Goal: Task Accomplishment & Management: Complete application form

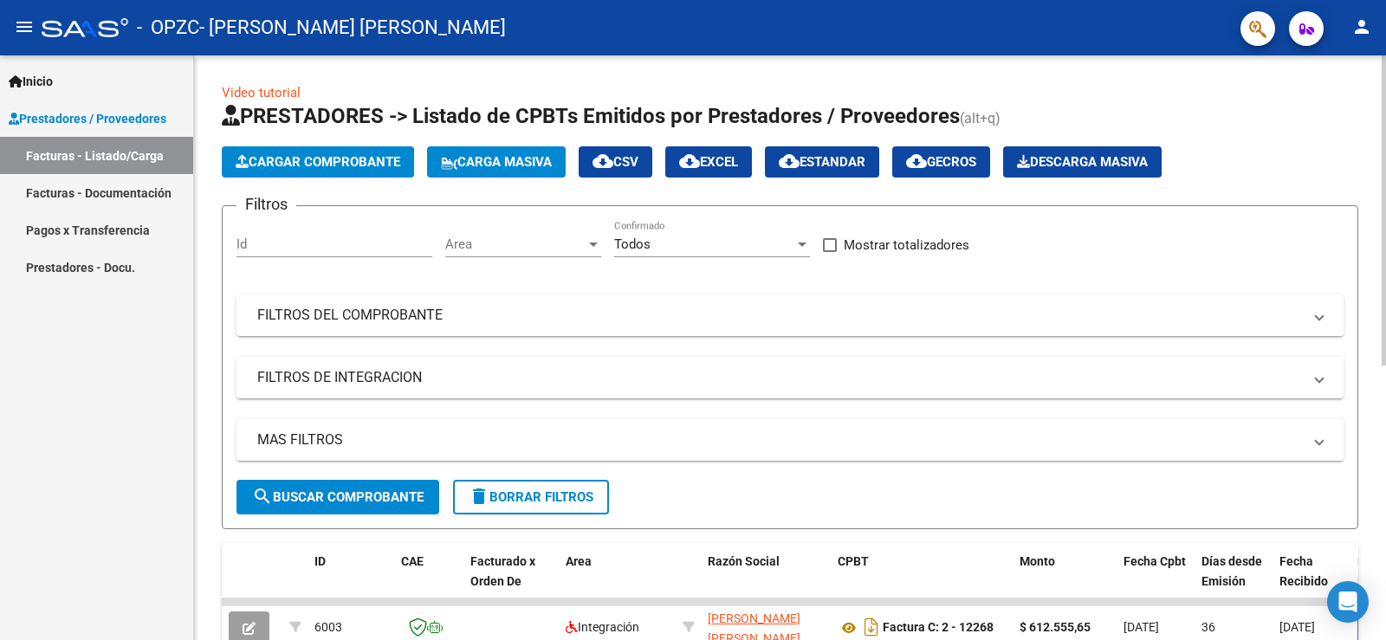
click at [329, 173] on button "Cargar Comprobante" at bounding box center [318, 161] width 192 height 31
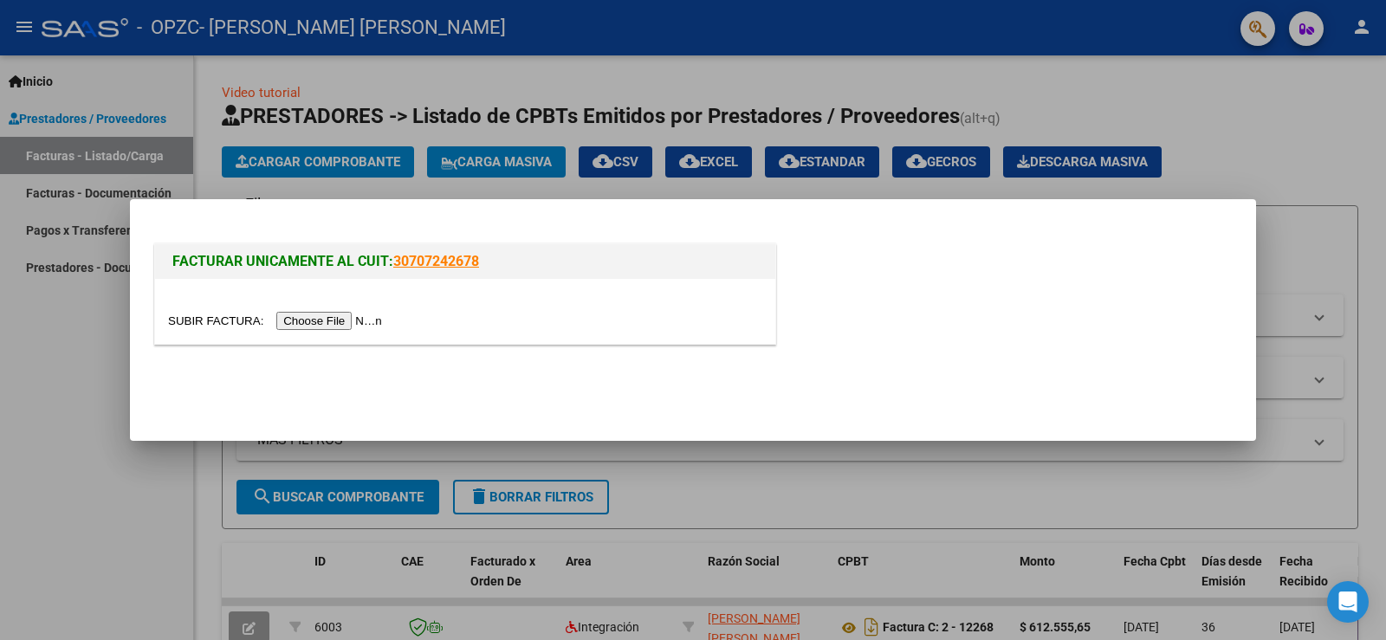
click at [336, 315] on input "file" at bounding box center [277, 321] width 219 height 18
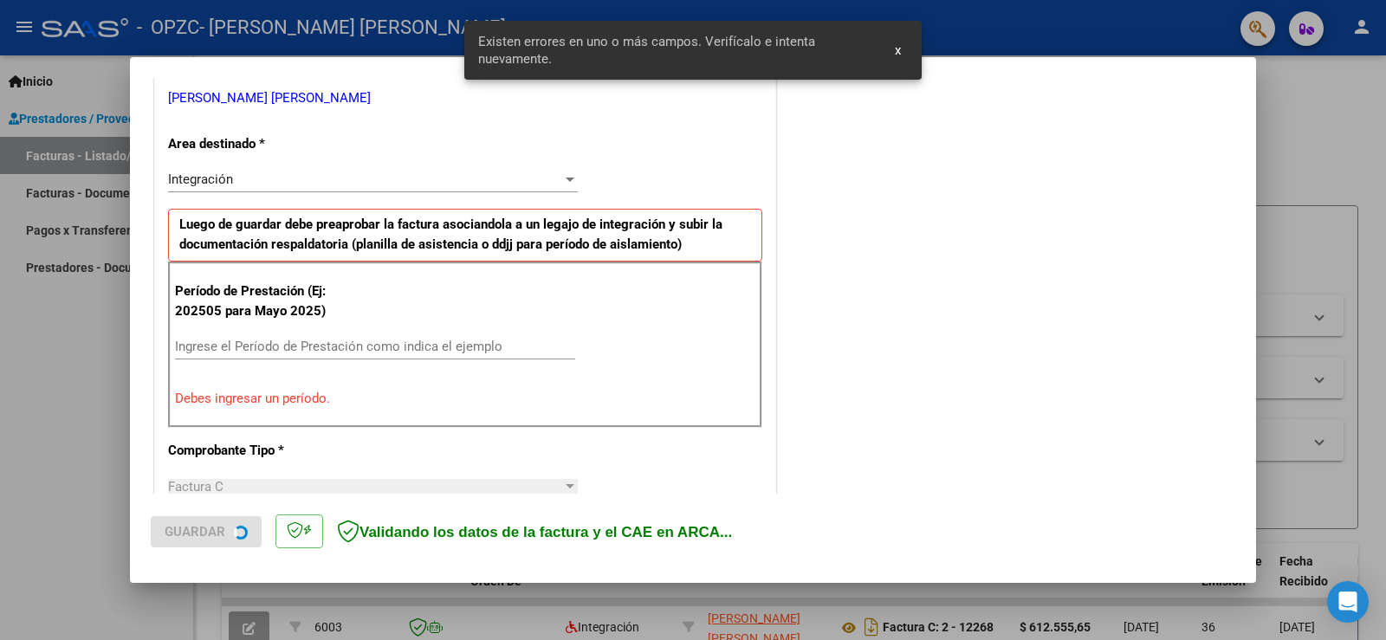
scroll to position [363, 0]
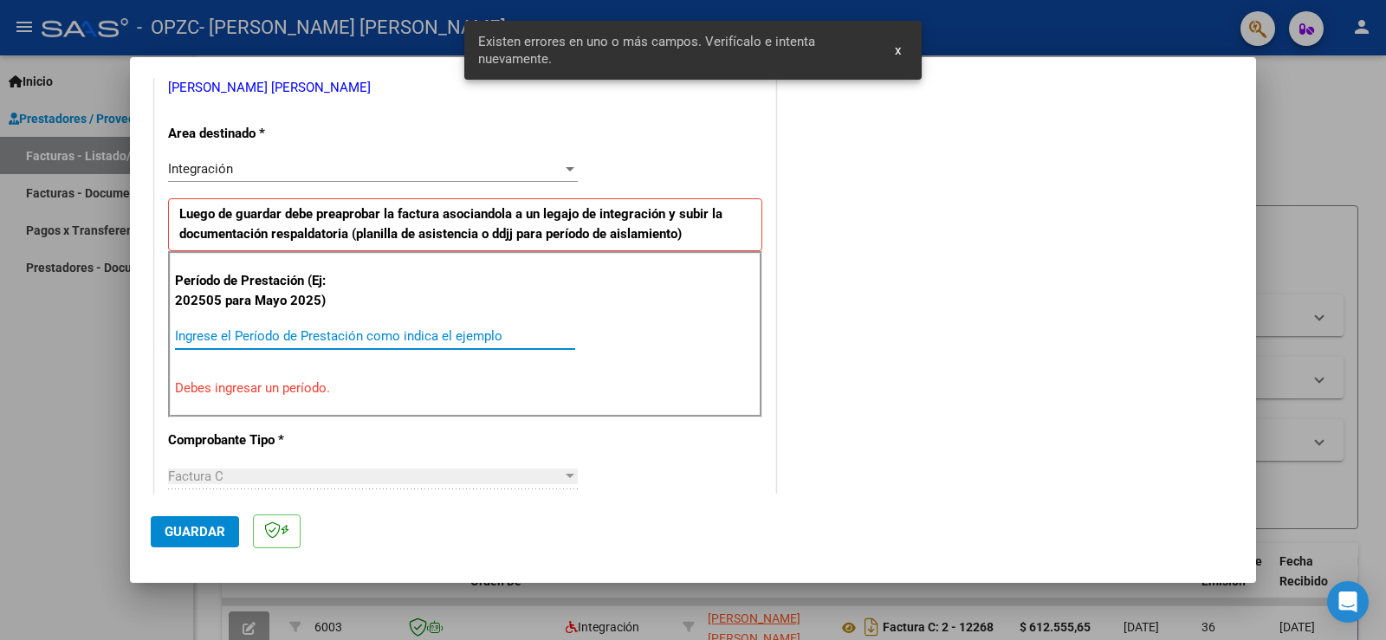
click at [256, 338] on input "Ingrese el Período de Prestación como indica el ejemplo" at bounding box center [375, 336] width 400 height 16
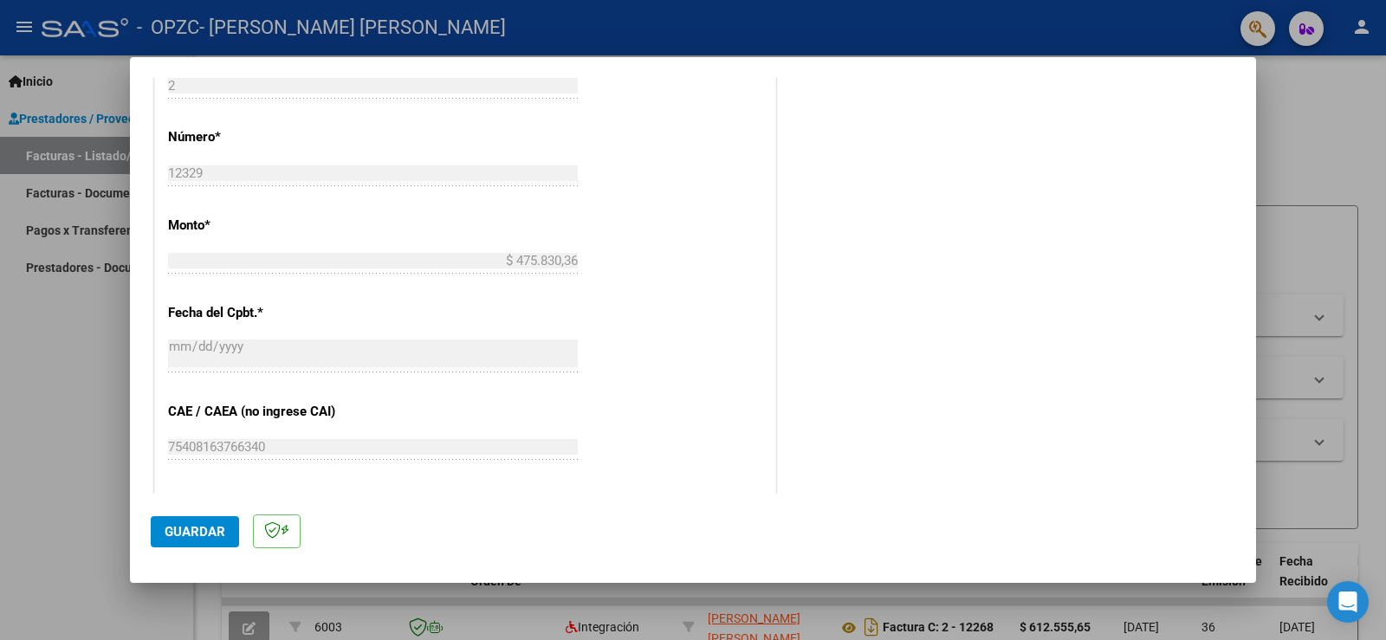
scroll to position [1109, 0]
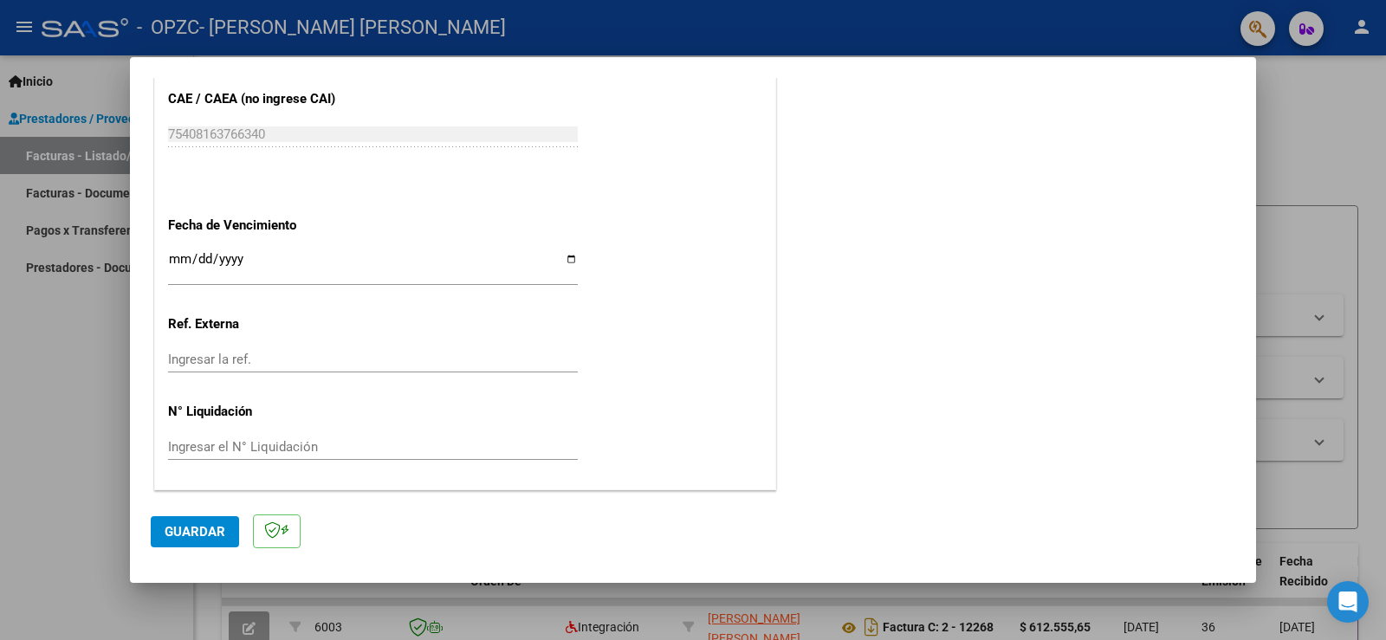
type input "202509"
click at [565, 261] on input "Ingresar la fecha" at bounding box center [373, 266] width 410 height 28
type input "[DATE]"
click at [199, 528] on span "Guardar" at bounding box center [195, 532] width 61 height 16
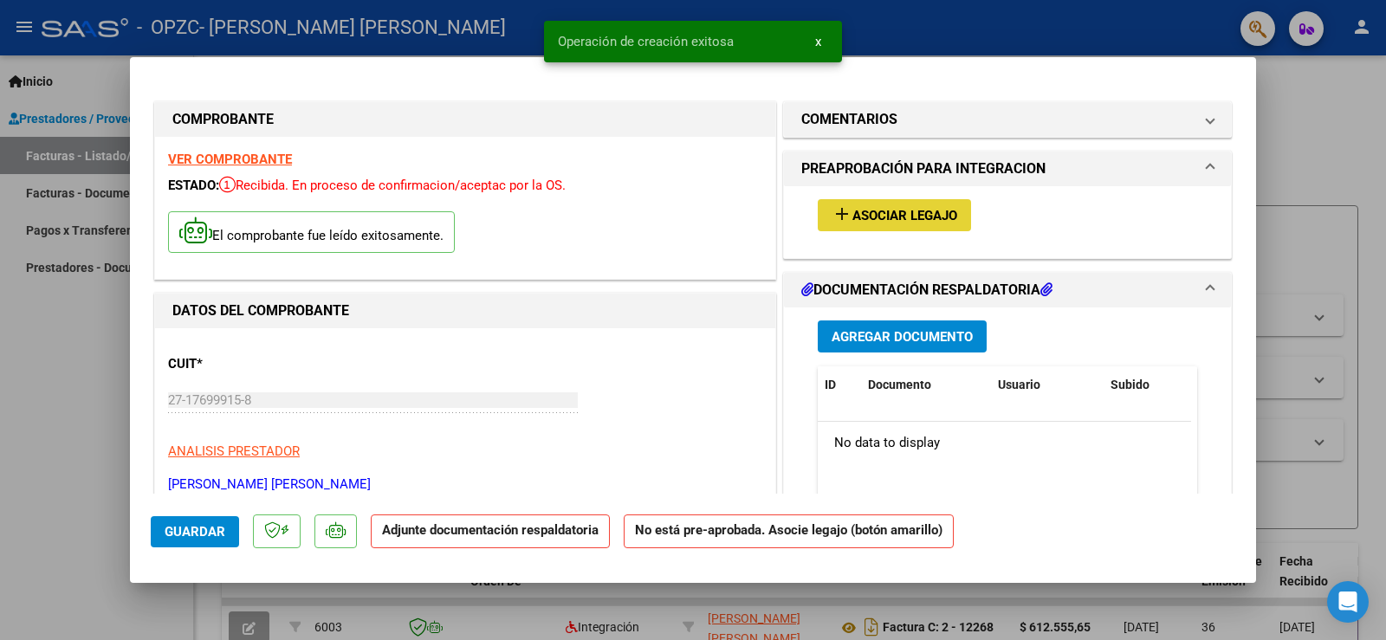
click at [878, 213] on span "Asociar Legajo" at bounding box center [904, 216] width 105 height 16
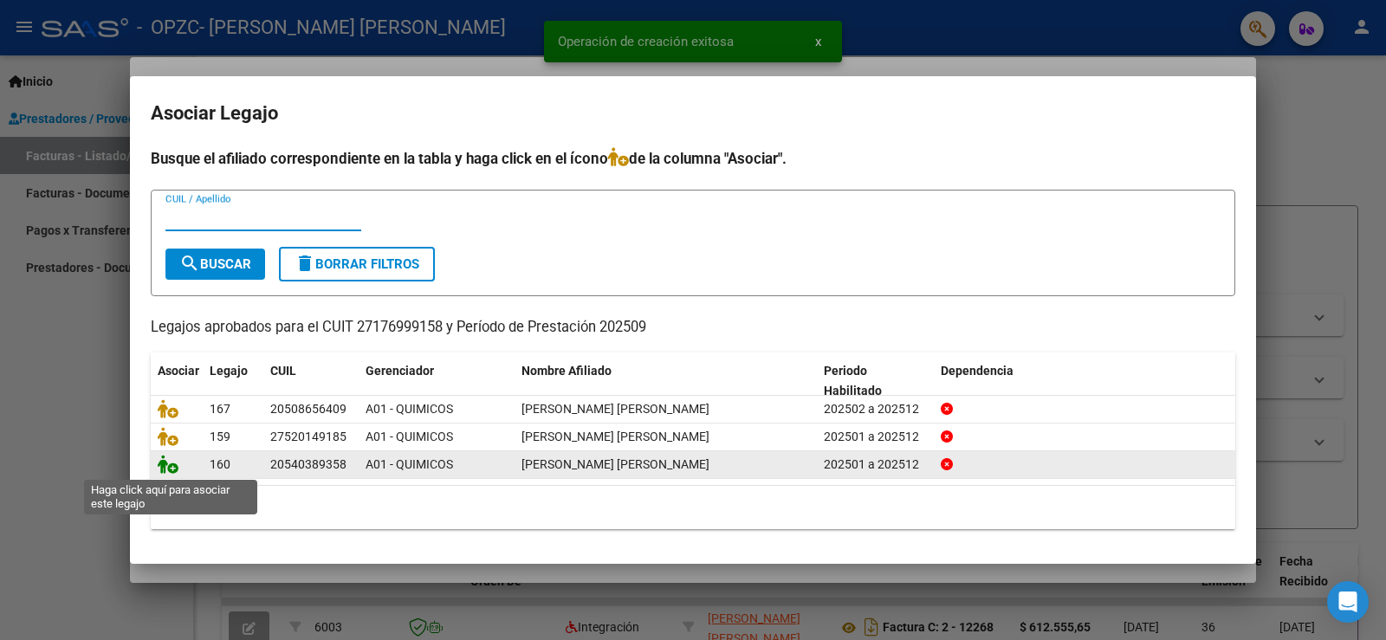
click at [174, 465] on icon at bounding box center [168, 464] width 21 height 19
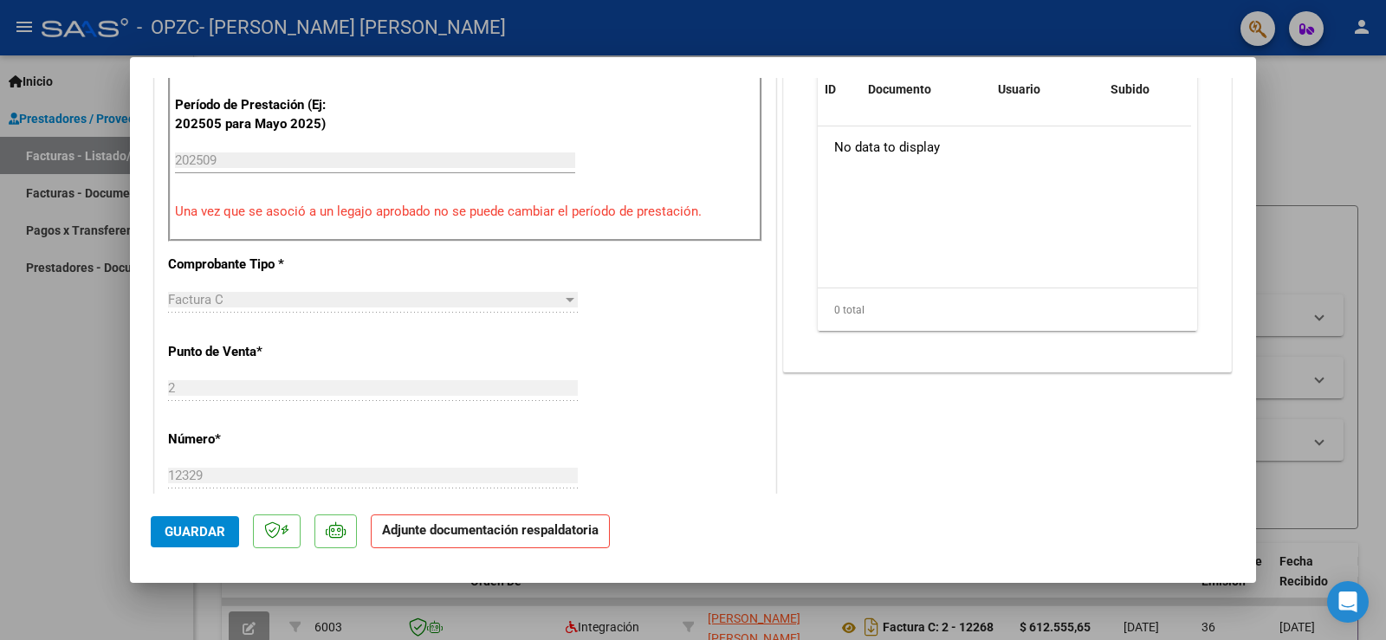
scroll to position [346, 0]
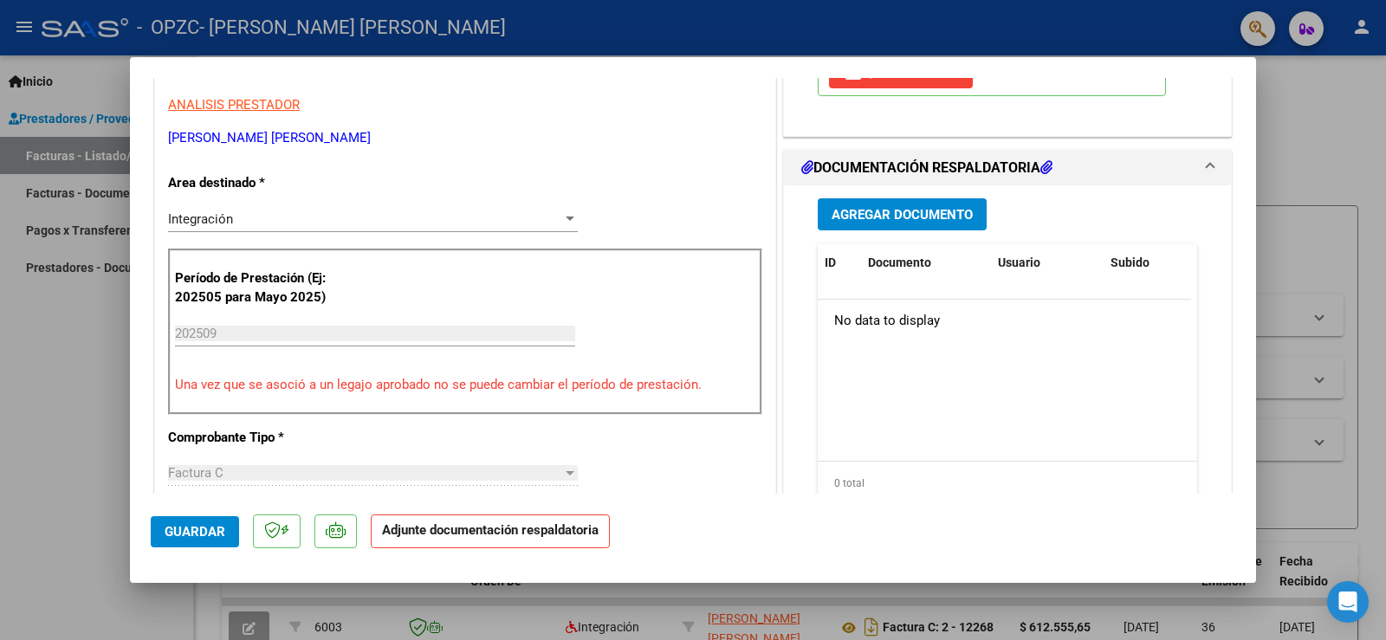
click at [892, 213] on span "Agregar Documento" at bounding box center [902, 215] width 141 height 16
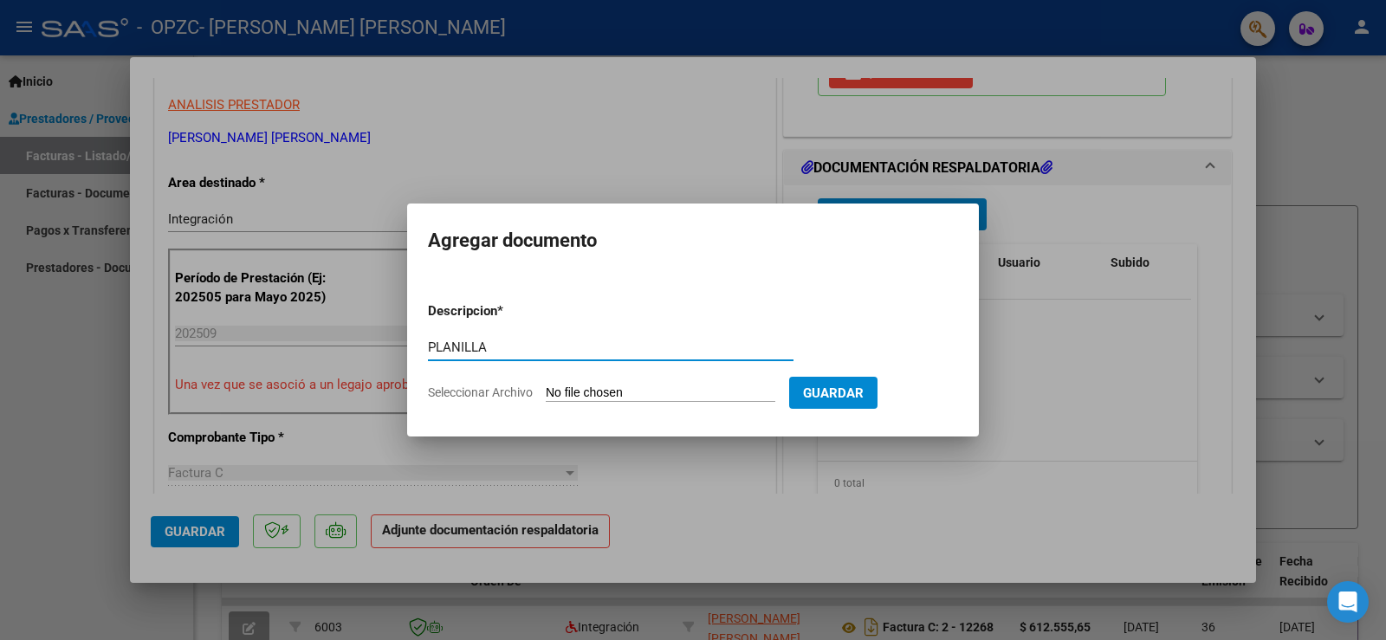
type input "PLANILLA"
click at [639, 394] on input "Seleccionar Archivo" at bounding box center [661, 393] width 230 height 16
type input "C:\fakepath\[PERSON_NAME] UÑO - SEPTIEMBRE .pdf"
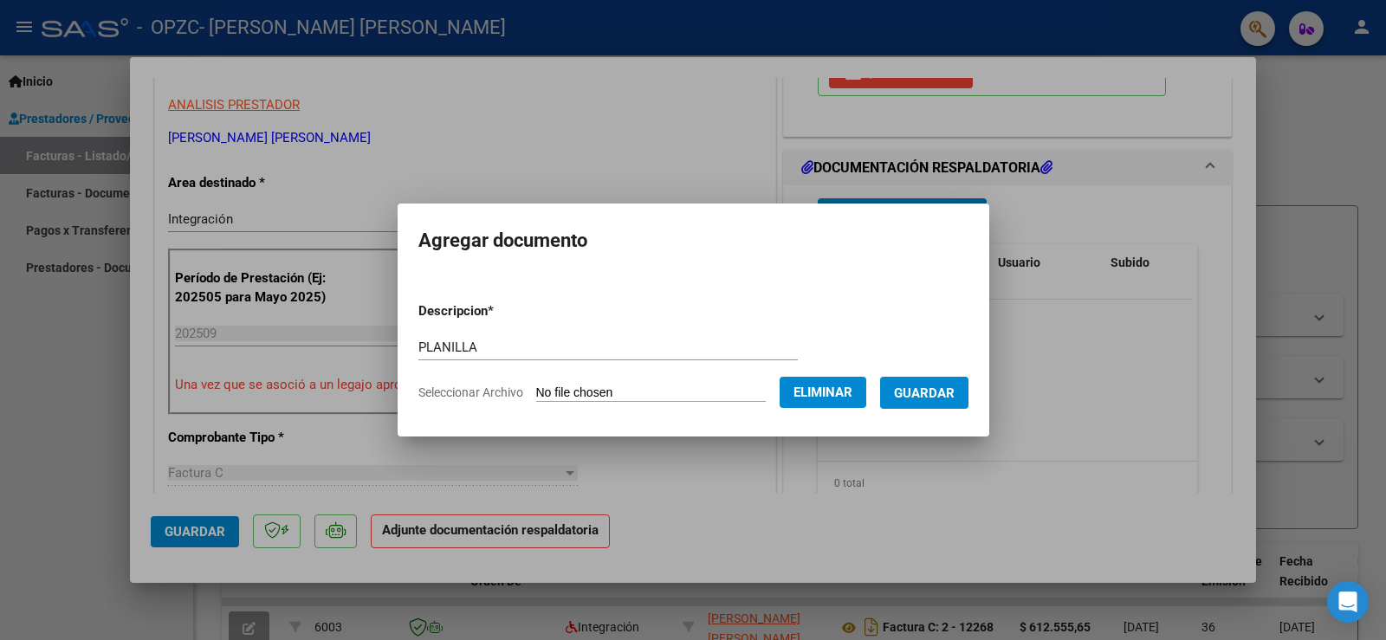
click at [932, 398] on span "Guardar" at bounding box center [924, 393] width 61 height 16
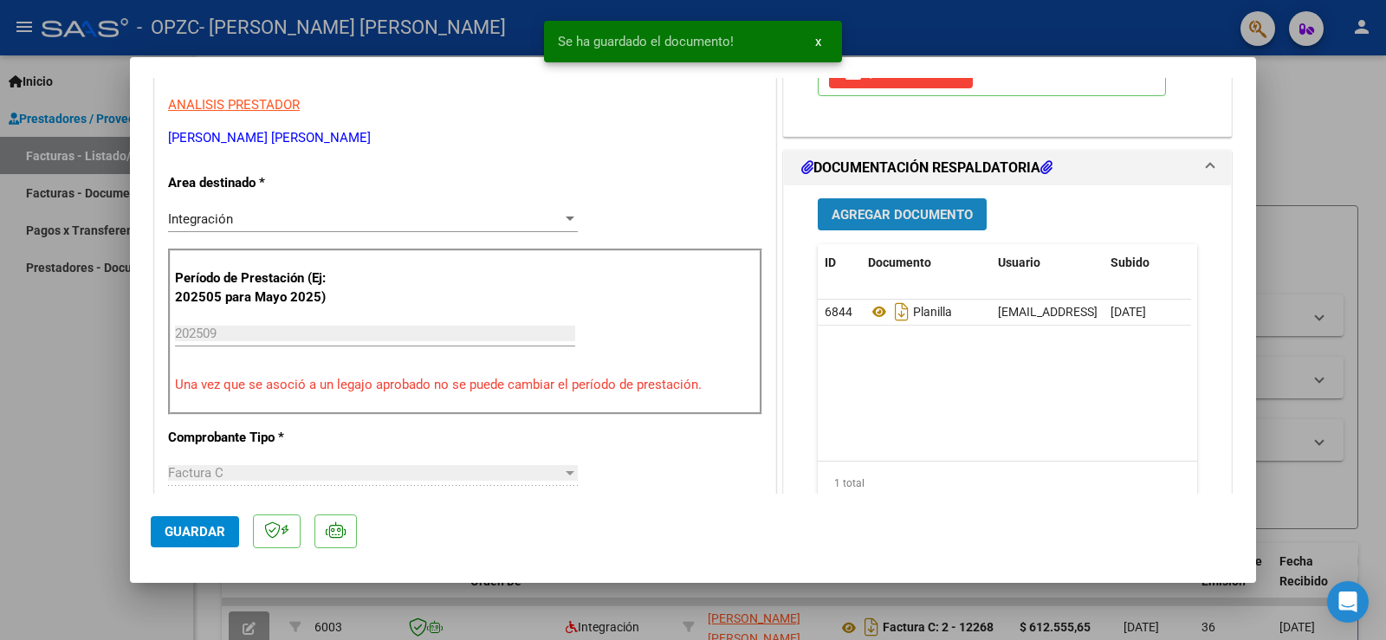
click at [893, 222] on span "Agregar Documento" at bounding box center [902, 215] width 141 height 16
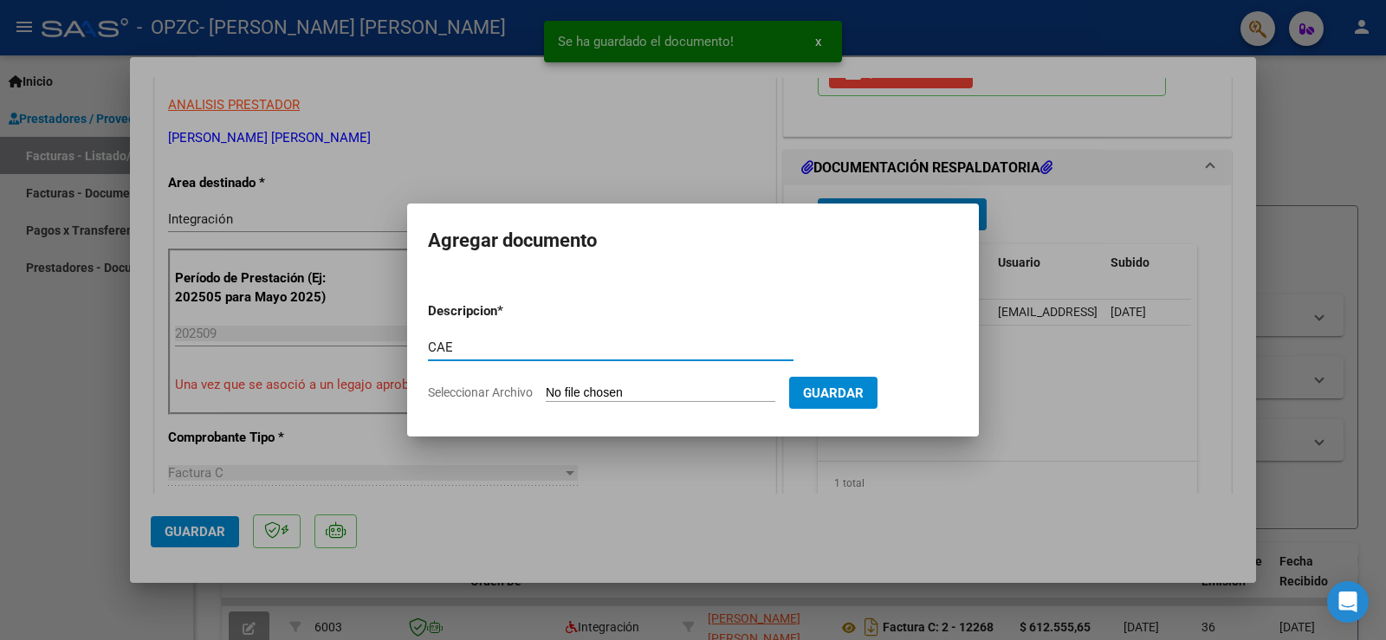
type input "CAE"
click at [695, 391] on input "Seleccionar Archivo" at bounding box center [661, 393] width 230 height 16
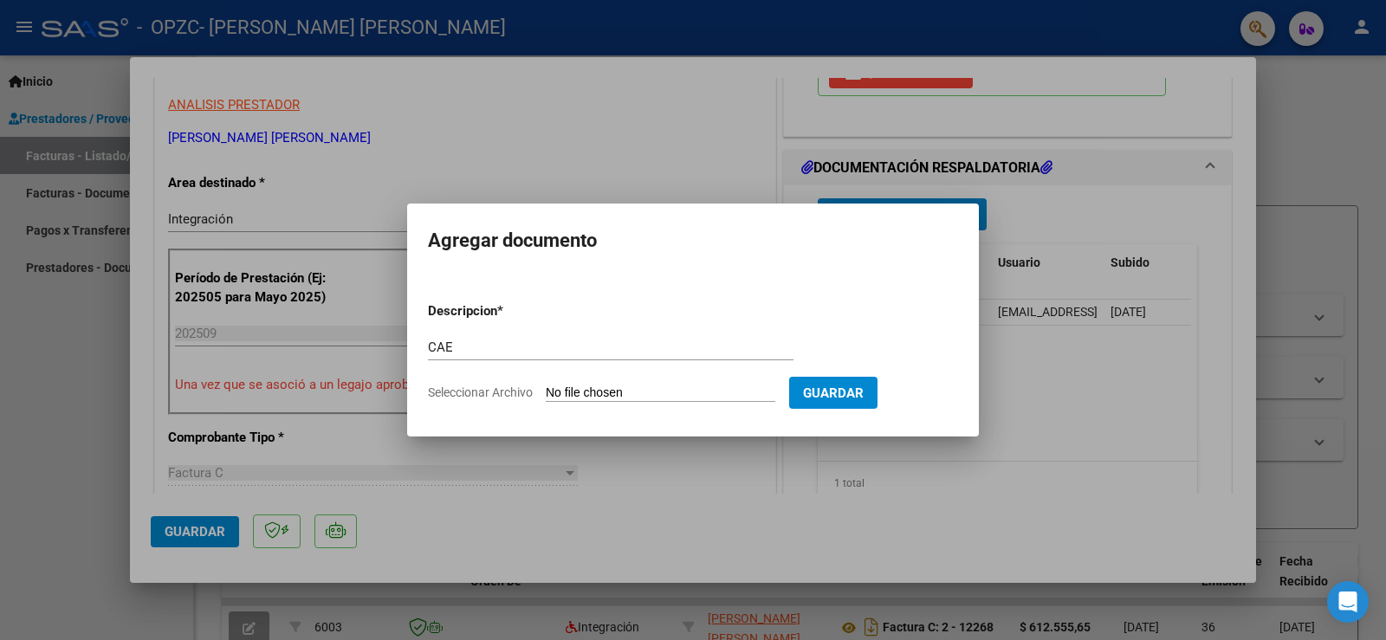
type input "C:\fakepath\CAE - 12329.pdf"
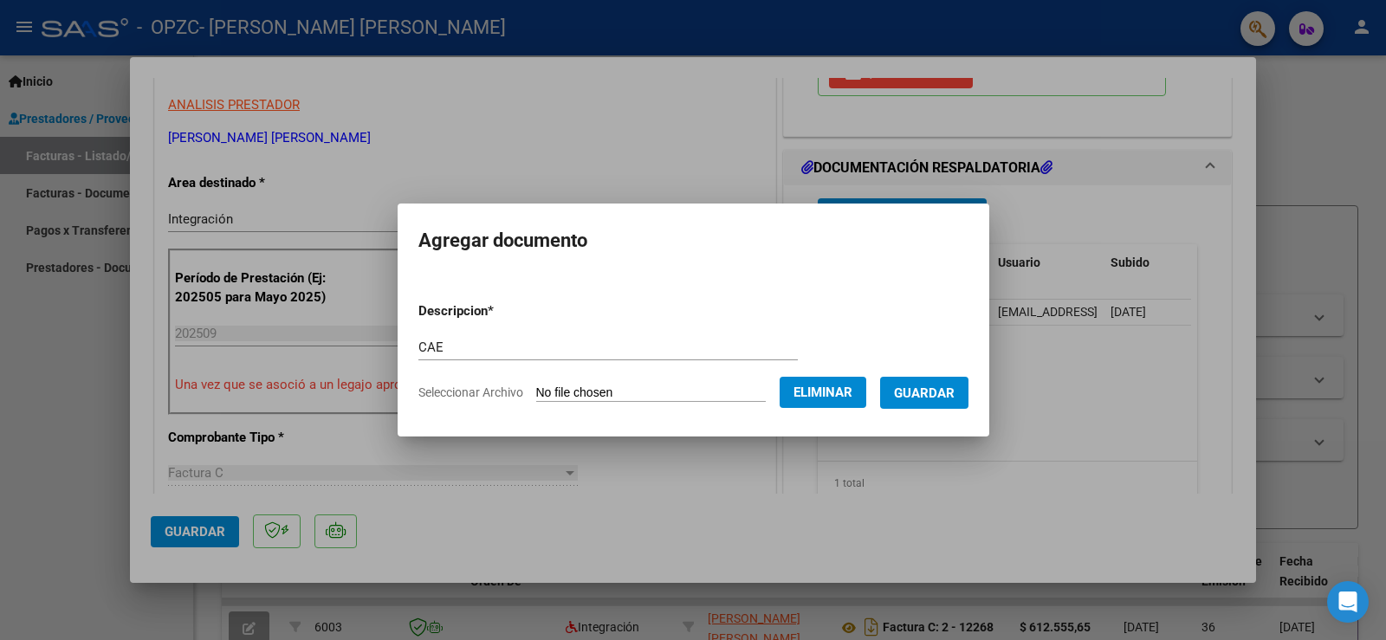
click at [921, 400] on span "Guardar" at bounding box center [924, 393] width 61 height 16
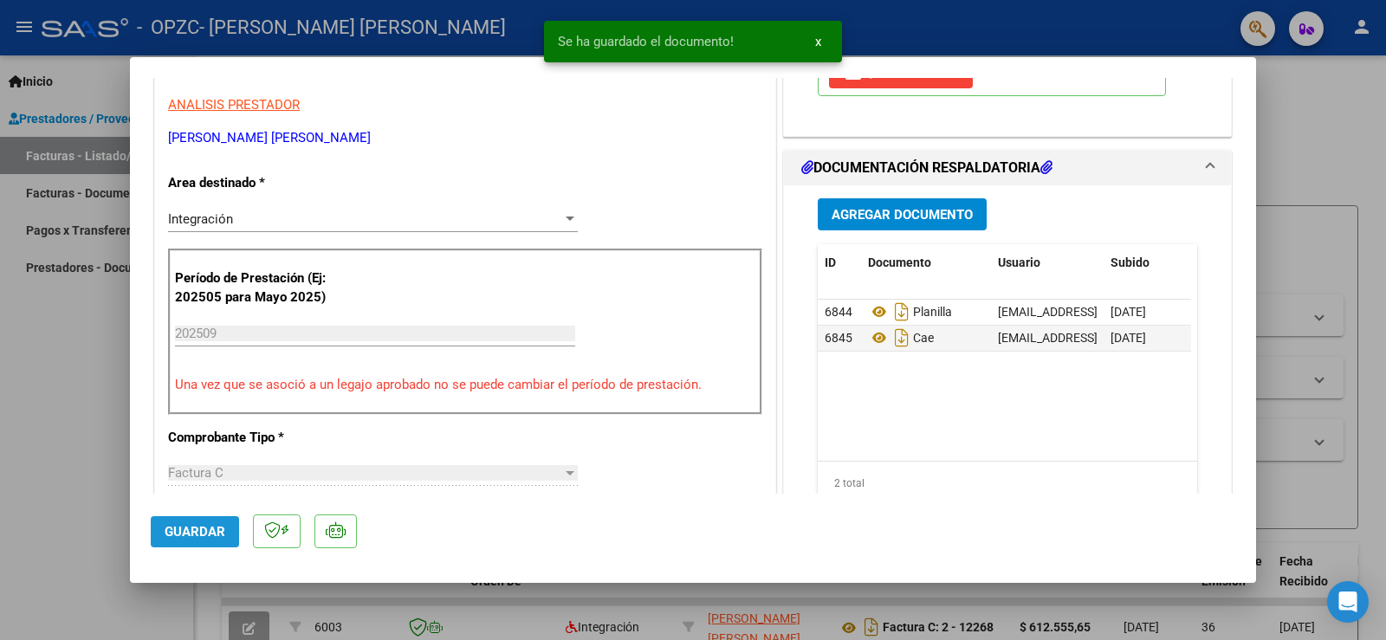
click at [199, 534] on span "Guardar" at bounding box center [195, 532] width 61 height 16
click at [487, 40] on div at bounding box center [693, 320] width 1386 height 640
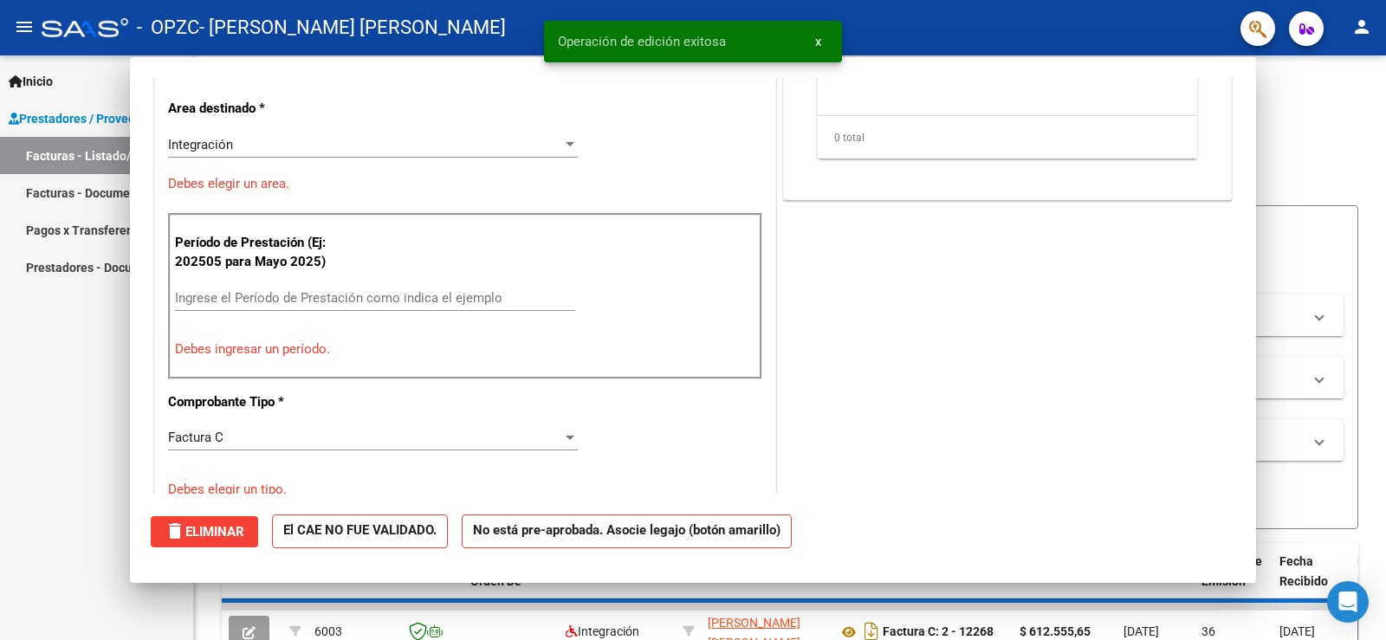
scroll to position [0, 0]
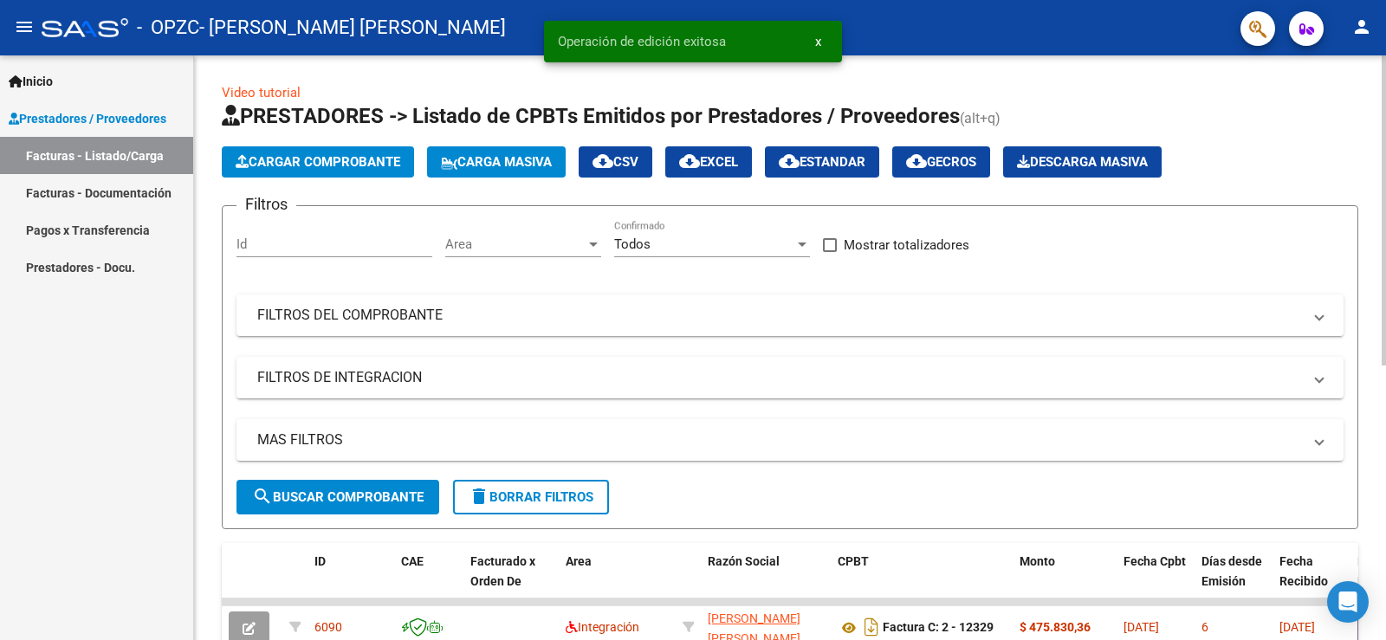
click at [311, 157] on span "Cargar Comprobante" at bounding box center [318, 162] width 165 height 16
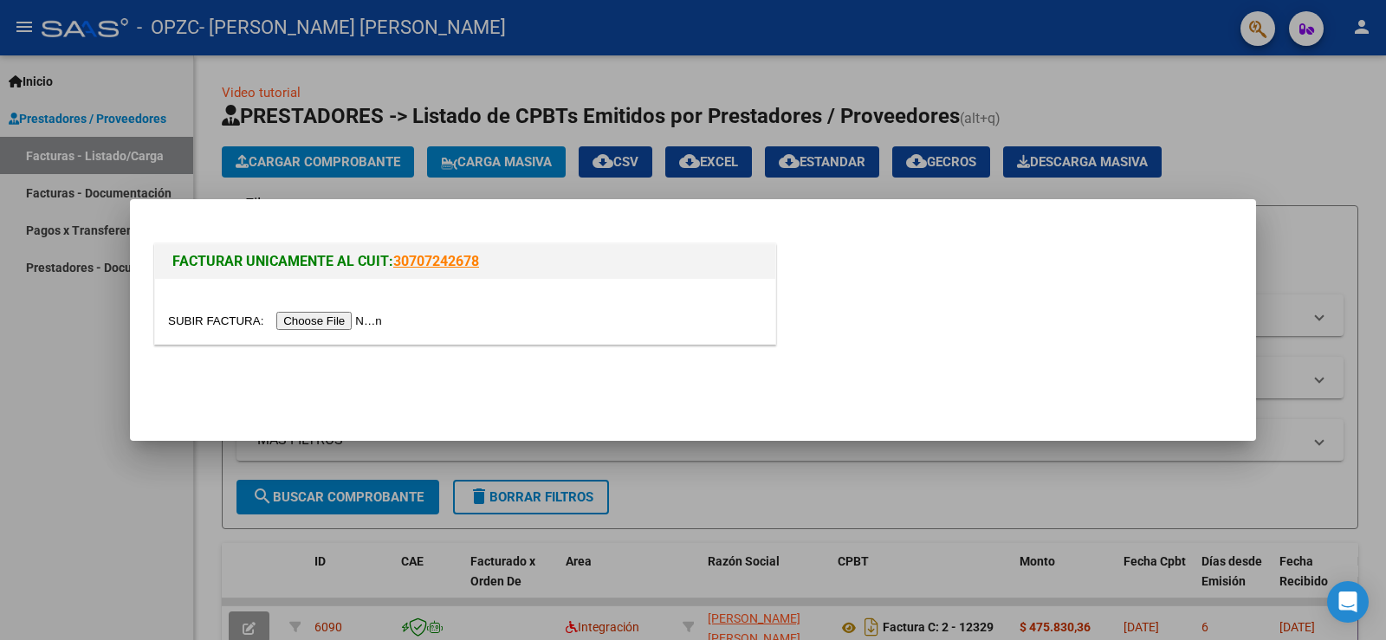
click at [334, 320] on input "file" at bounding box center [277, 321] width 219 height 18
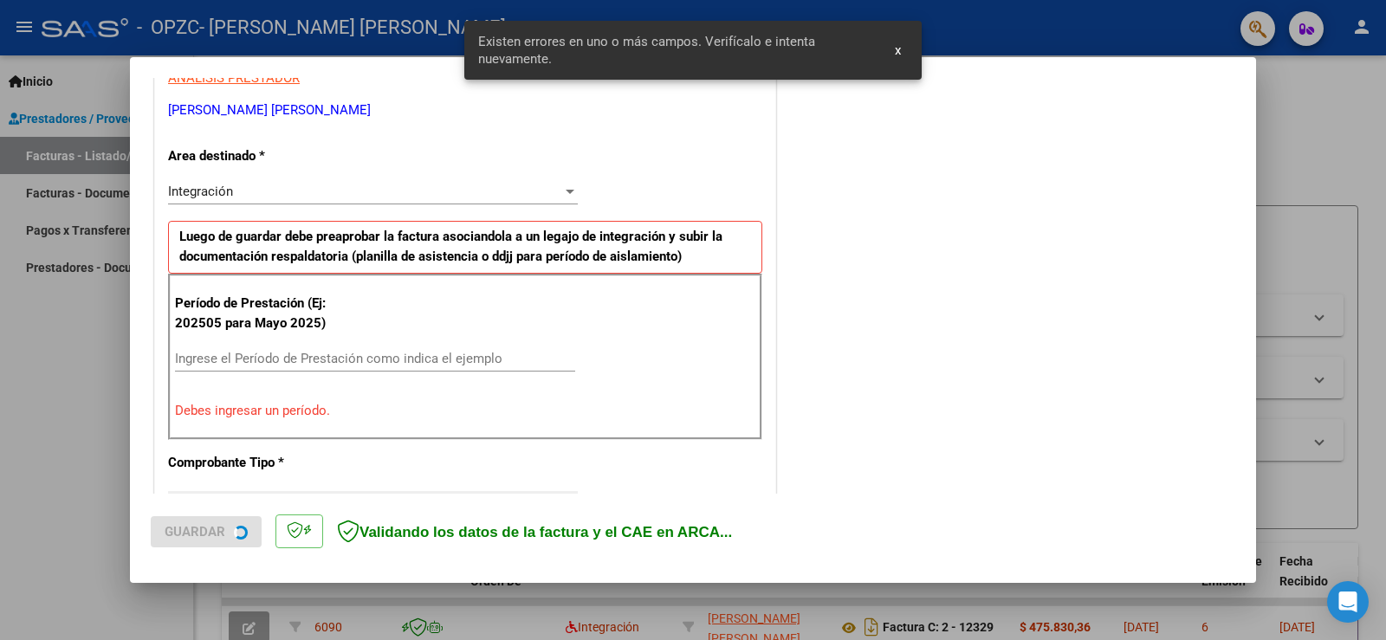
scroll to position [363, 0]
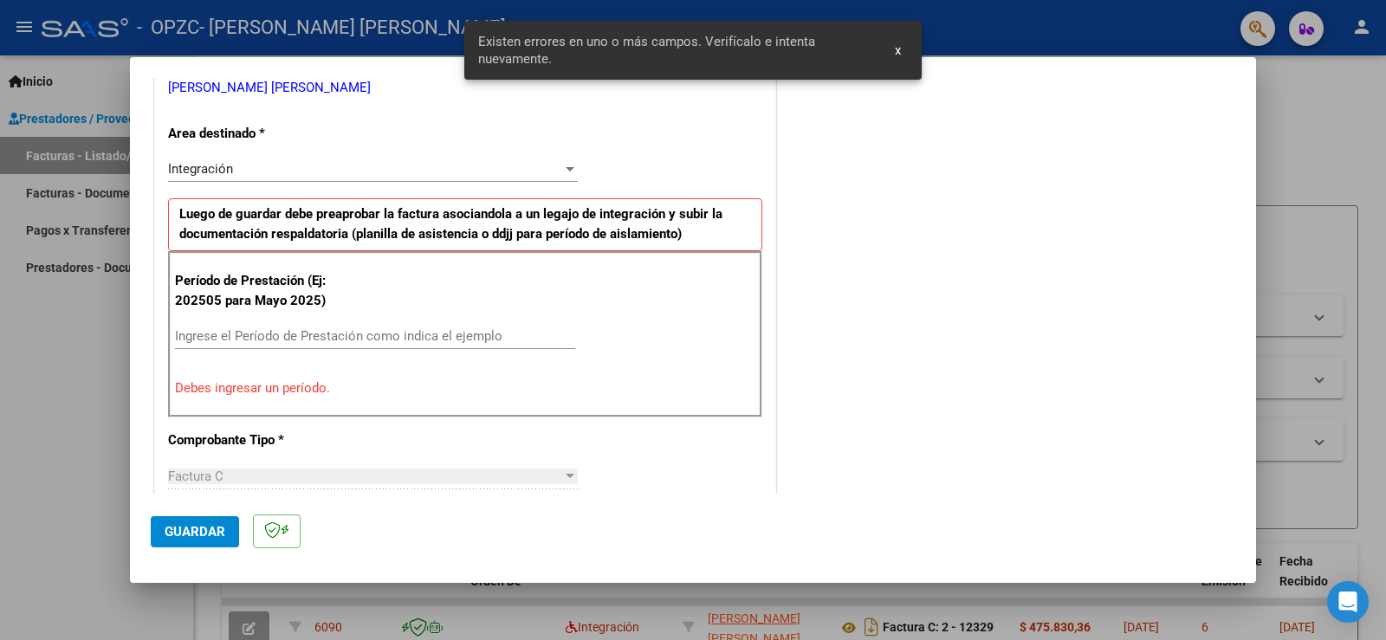
click at [325, 337] on input "Ingrese el Período de Prestación como indica el ejemplo" at bounding box center [375, 336] width 400 height 16
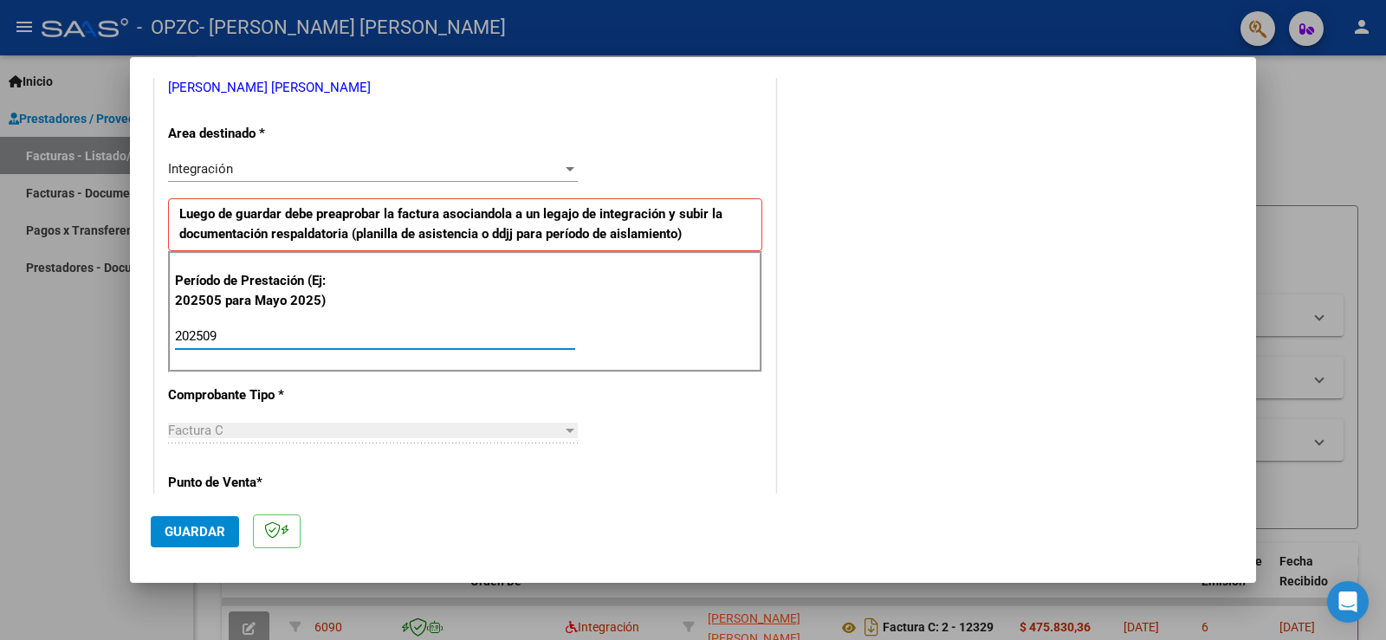
type input "202509"
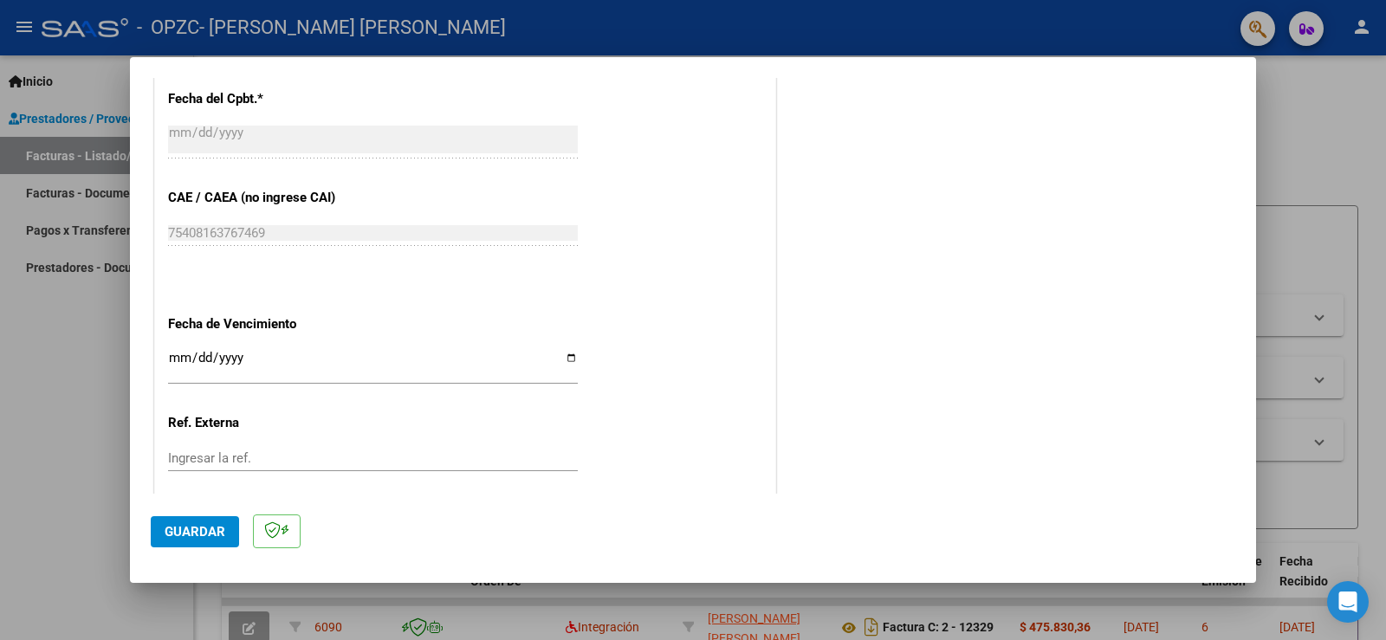
scroll to position [1109, 0]
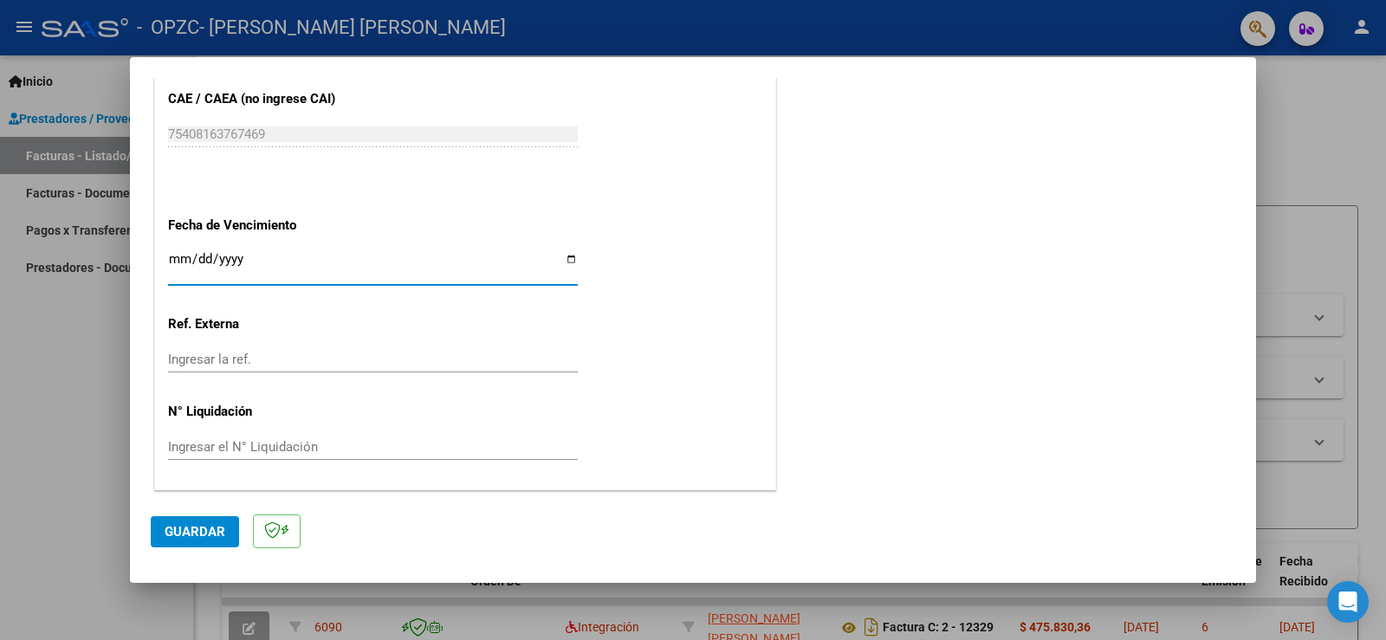
click at [567, 261] on input "Ingresar la fecha" at bounding box center [373, 266] width 410 height 28
type input "[DATE]"
click at [210, 527] on span "Guardar" at bounding box center [195, 532] width 61 height 16
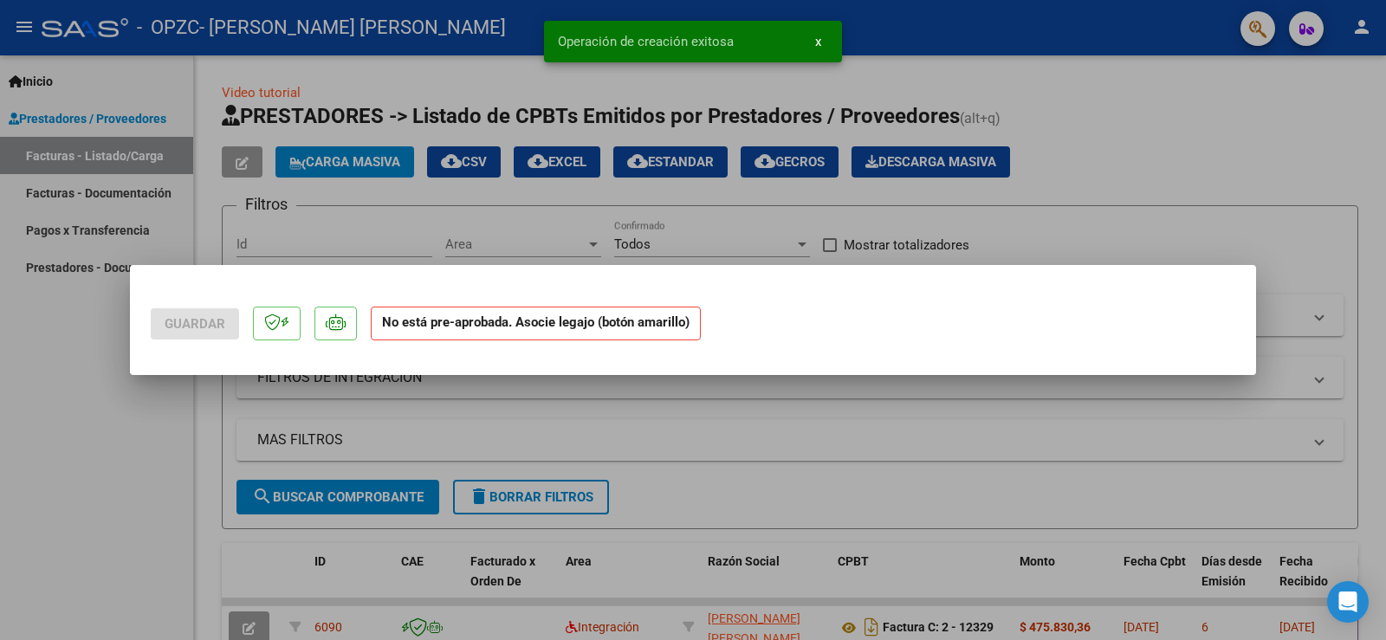
scroll to position [0, 0]
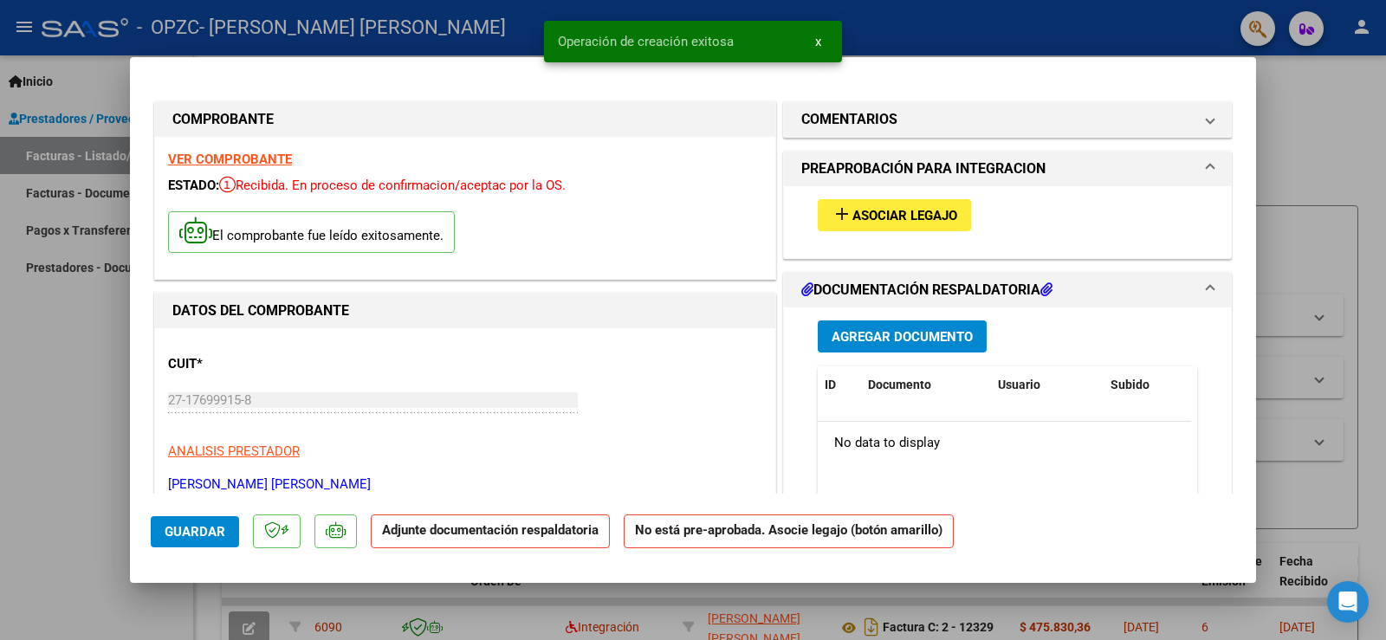
click at [877, 215] on span "Asociar Legajo" at bounding box center [904, 216] width 105 height 16
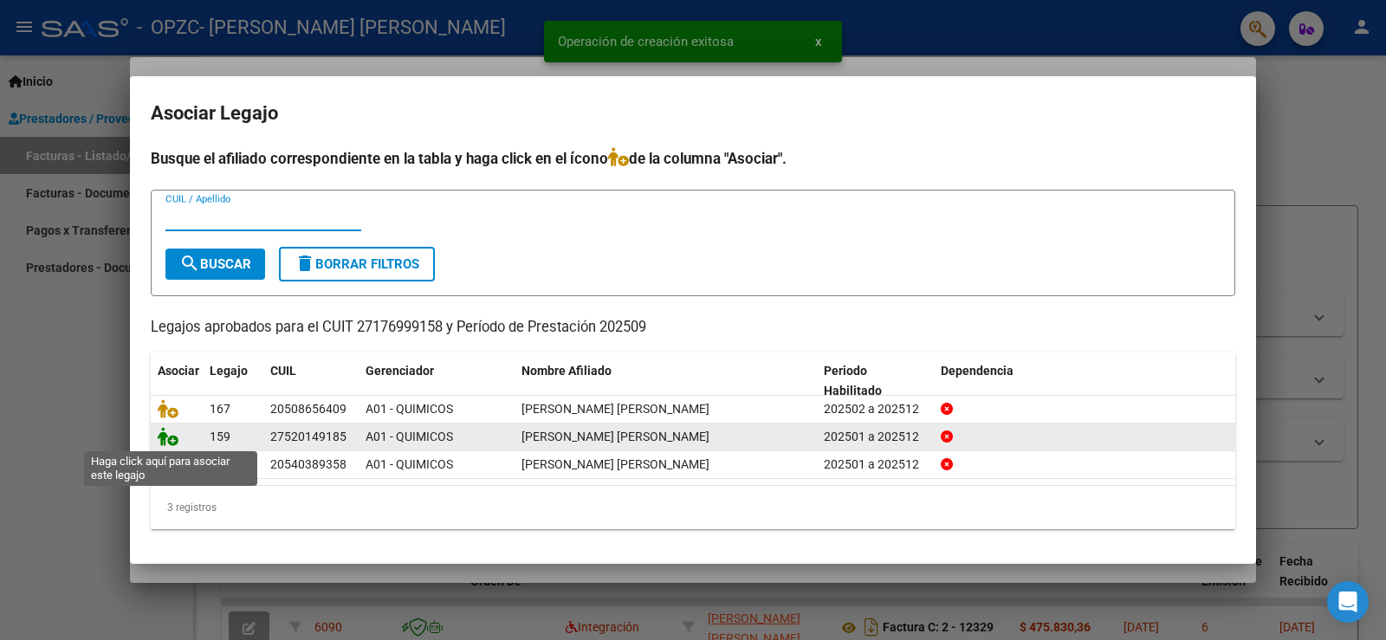
click at [167, 441] on icon at bounding box center [168, 436] width 21 height 19
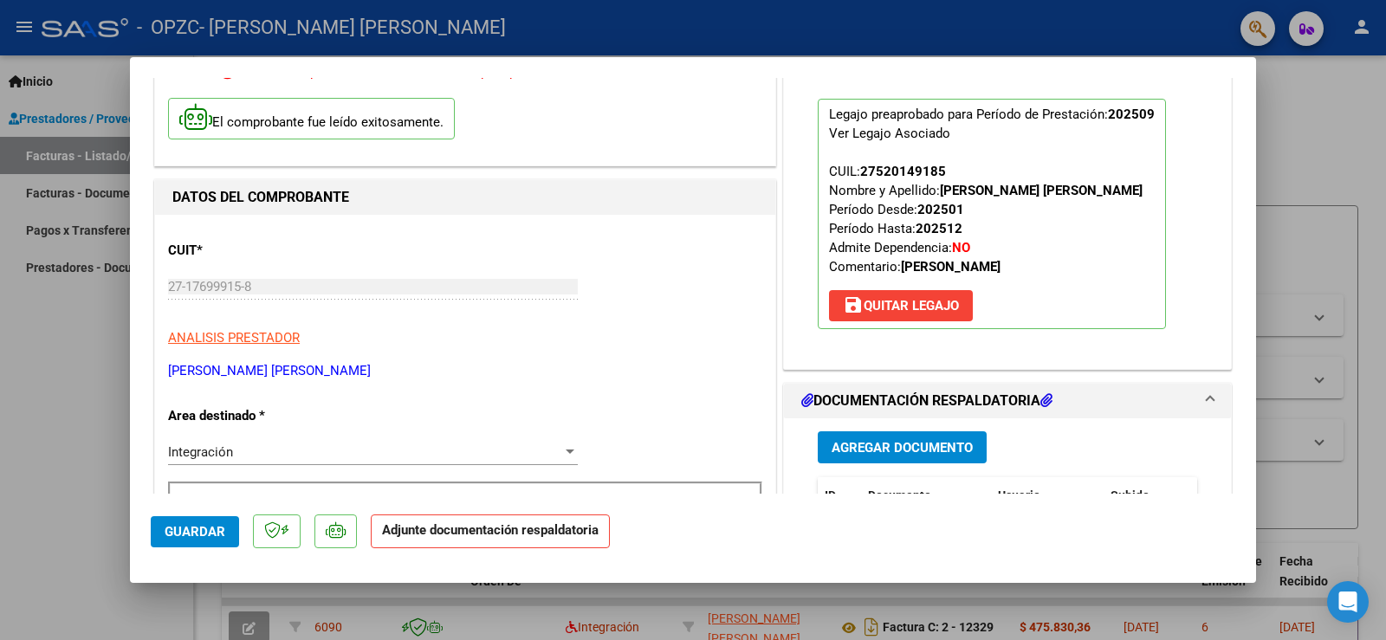
scroll to position [173, 0]
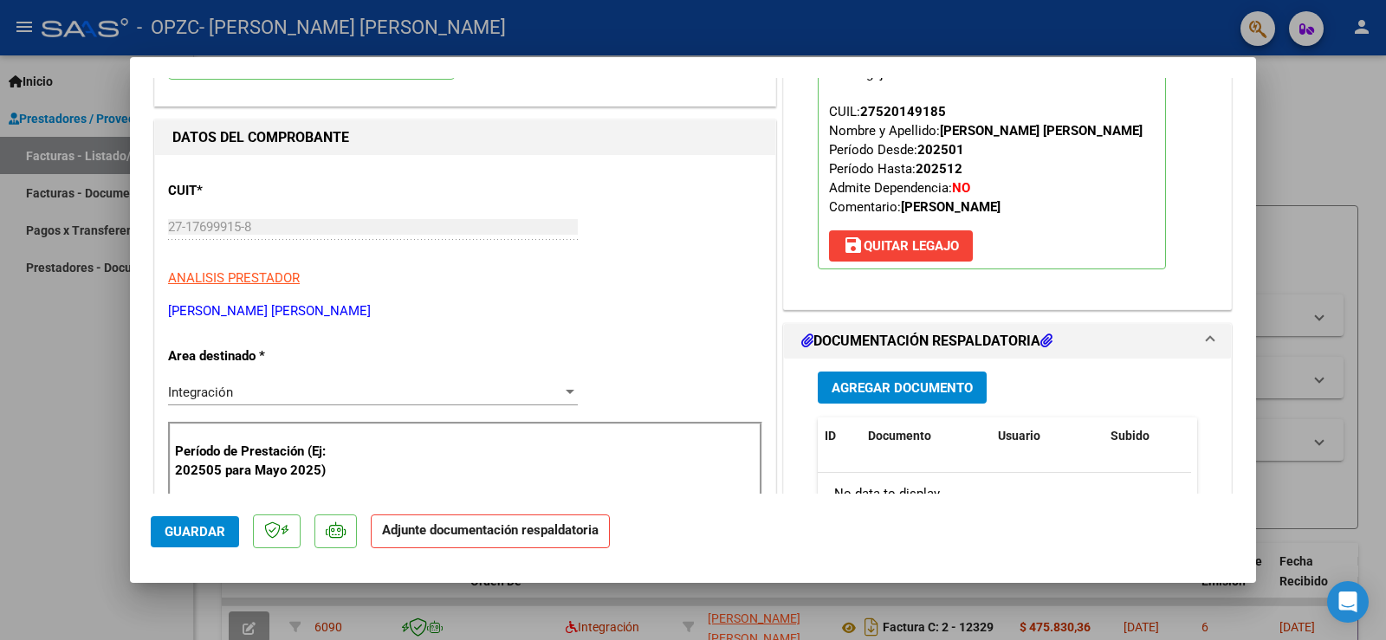
click at [918, 392] on span "Agregar Documento" at bounding box center [902, 388] width 141 height 16
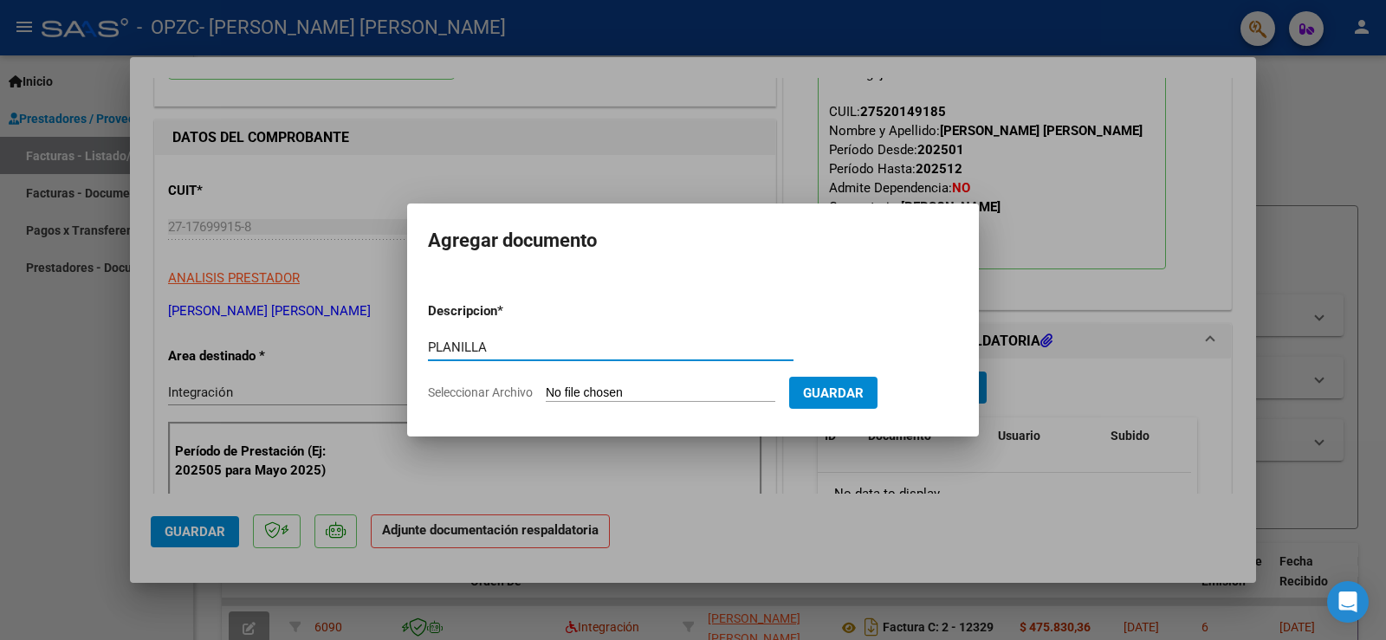
type input "PLANILLA"
click at [648, 393] on input "Seleccionar Archivo" at bounding box center [661, 393] width 230 height 16
type input "C:\fakepath\AVILA U. - SEPTIEMBRE .pdf"
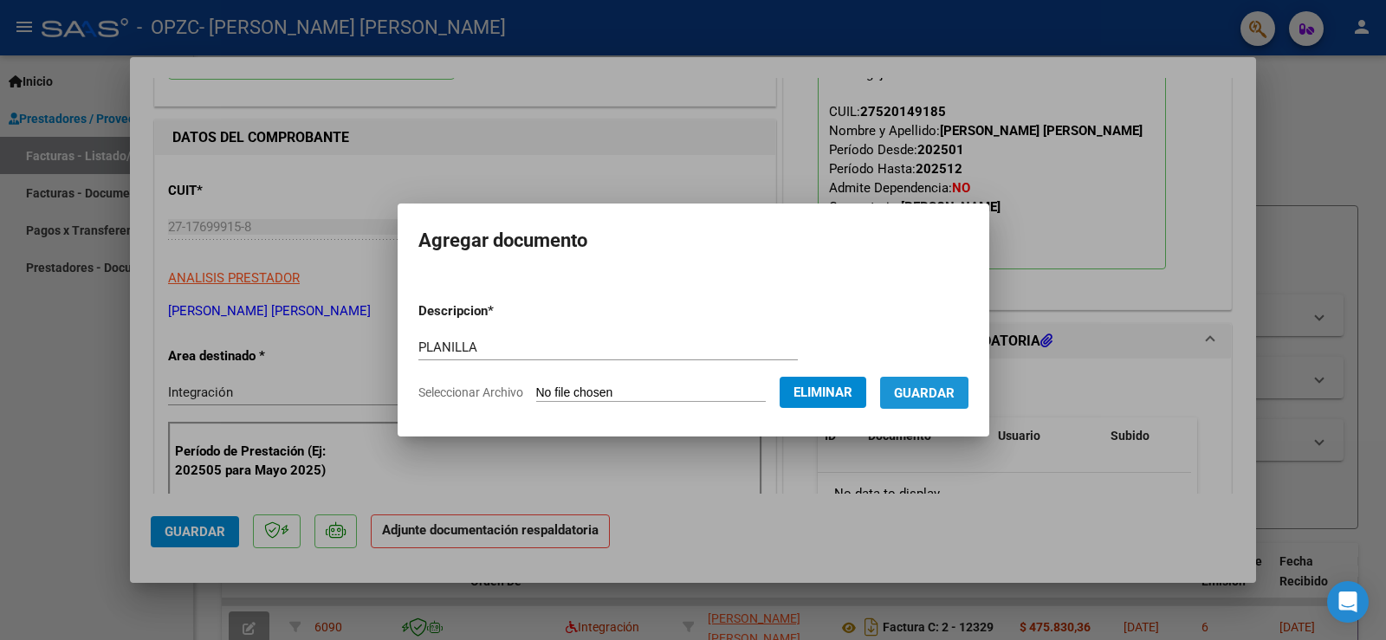
click at [943, 402] on button "Guardar" at bounding box center [924, 393] width 88 height 32
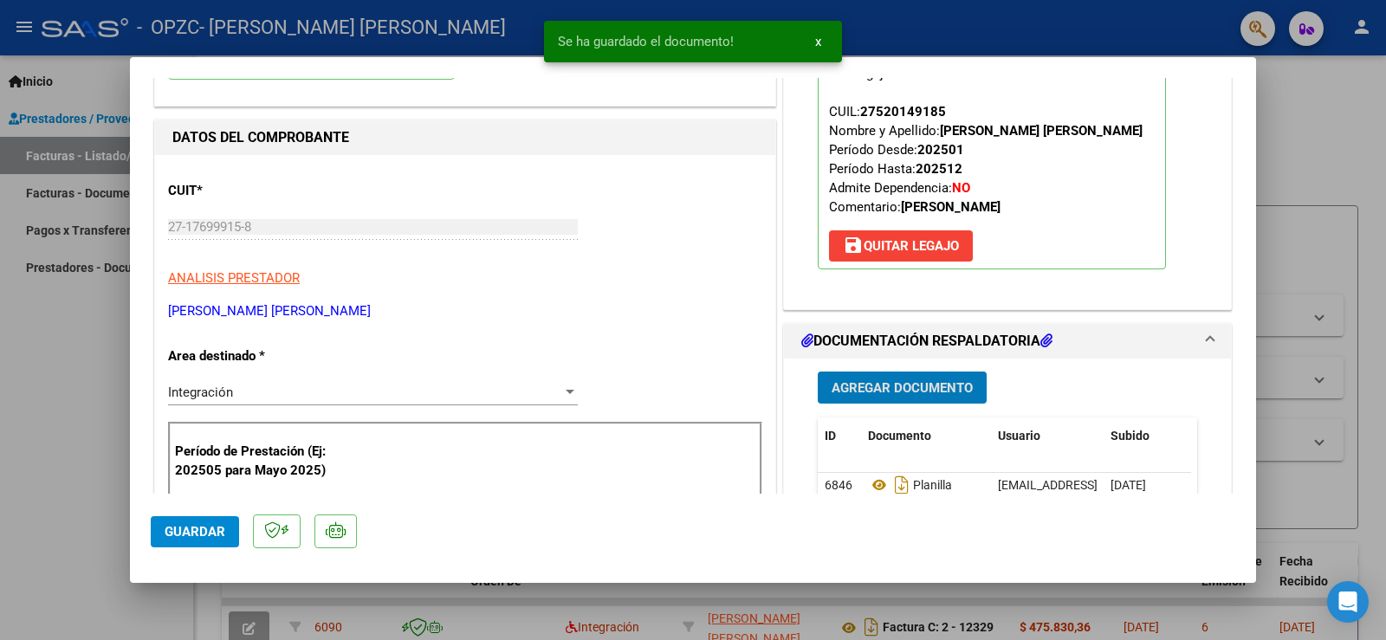
click at [918, 377] on button "Agregar Documento" at bounding box center [902, 388] width 169 height 32
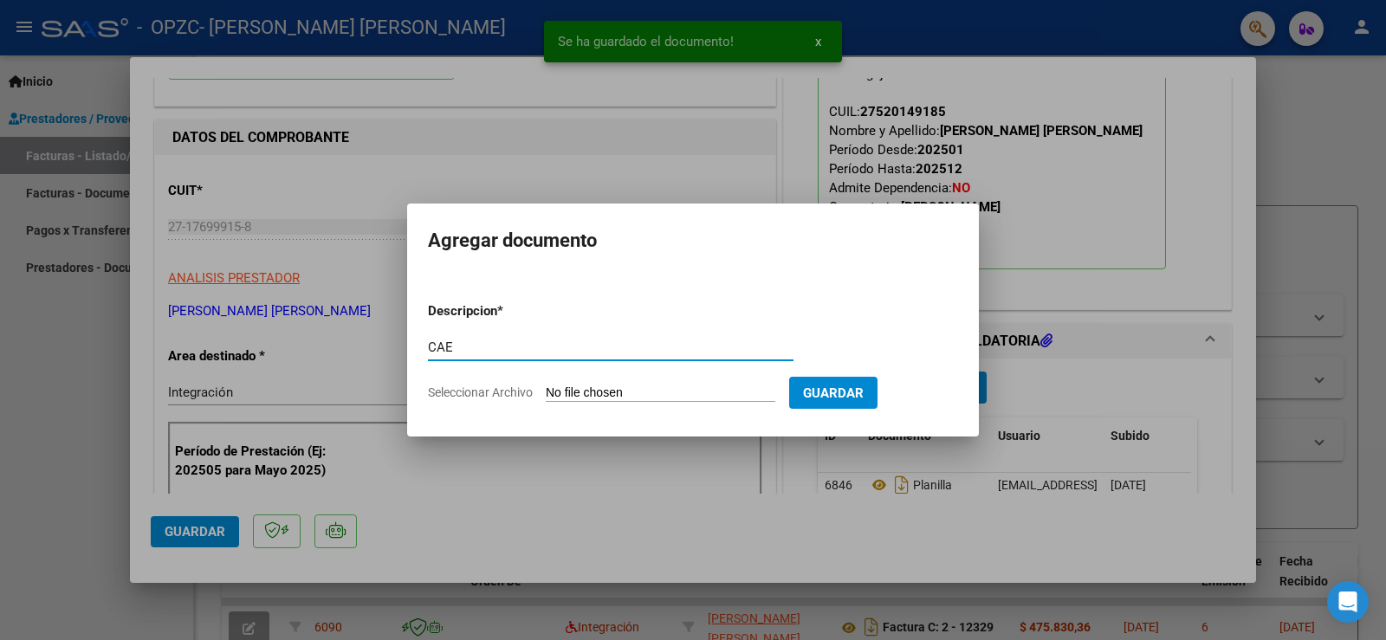
type input "CAE"
click at [631, 389] on input "Seleccionar Archivo" at bounding box center [661, 393] width 230 height 16
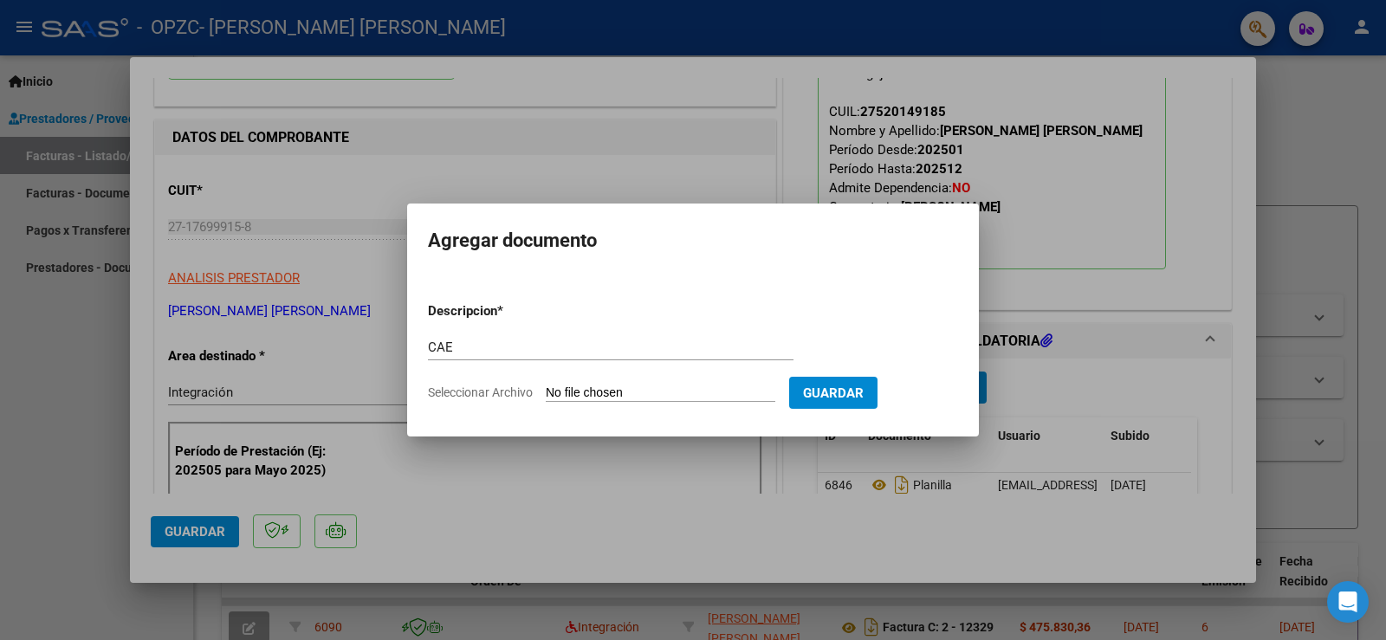
type input "C:\fakepath\CAE - 12330.pdf"
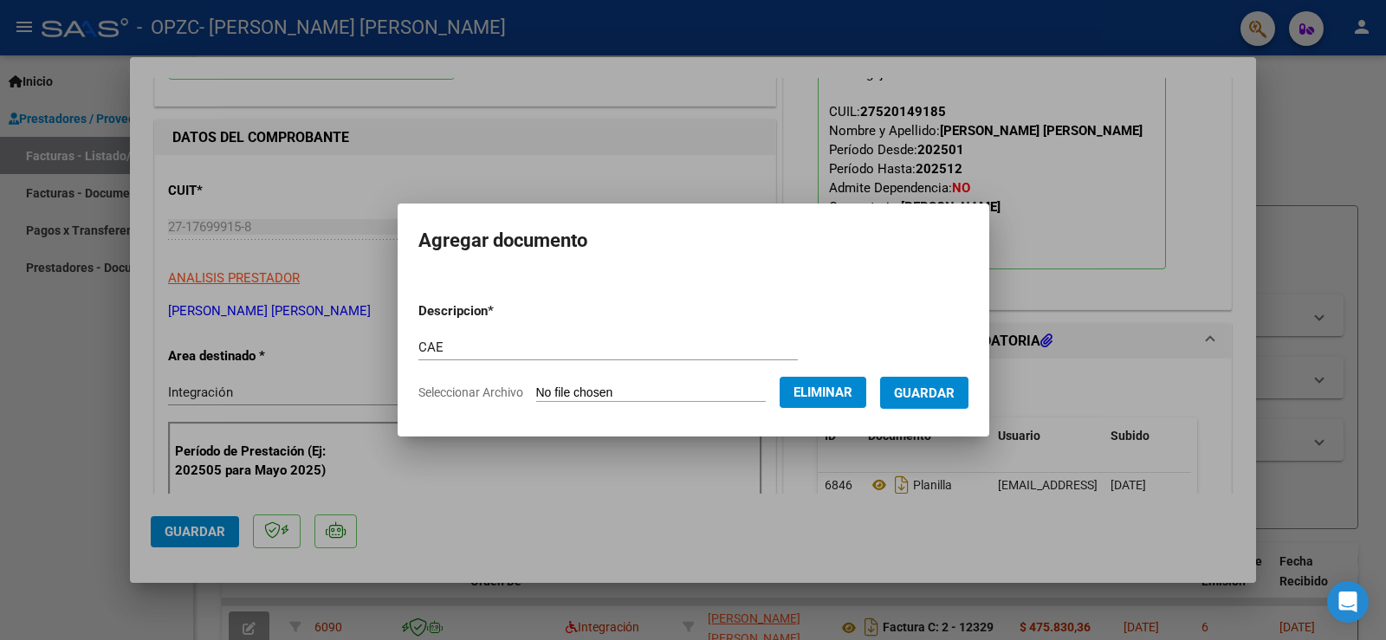
click at [946, 385] on span "Guardar" at bounding box center [924, 393] width 61 height 16
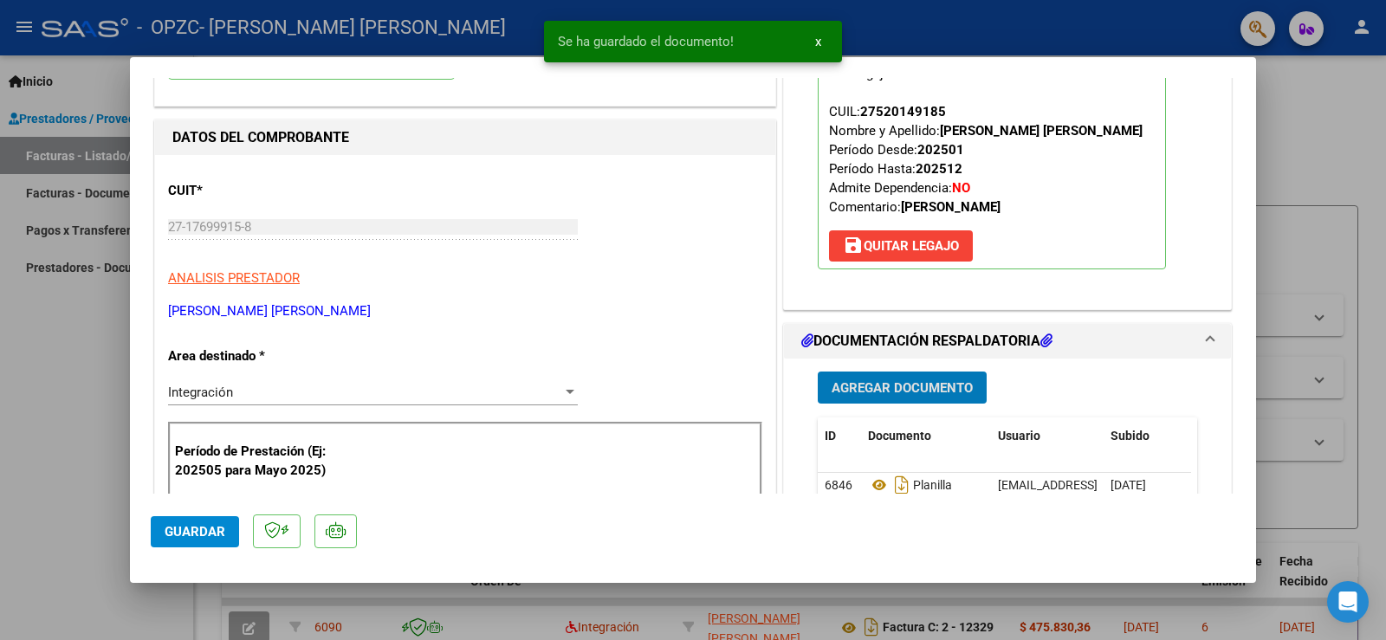
click at [202, 534] on span "Guardar" at bounding box center [195, 532] width 61 height 16
click at [915, 27] on div at bounding box center [693, 320] width 1386 height 640
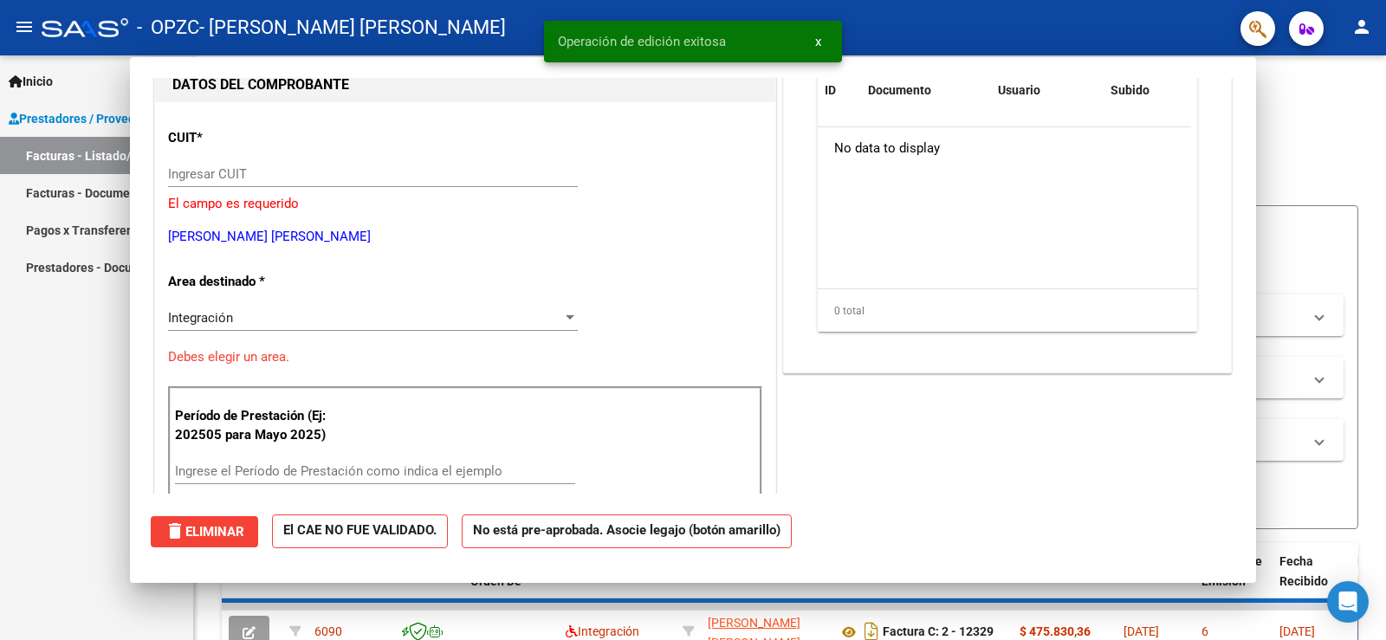
scroll to position [0, 0]
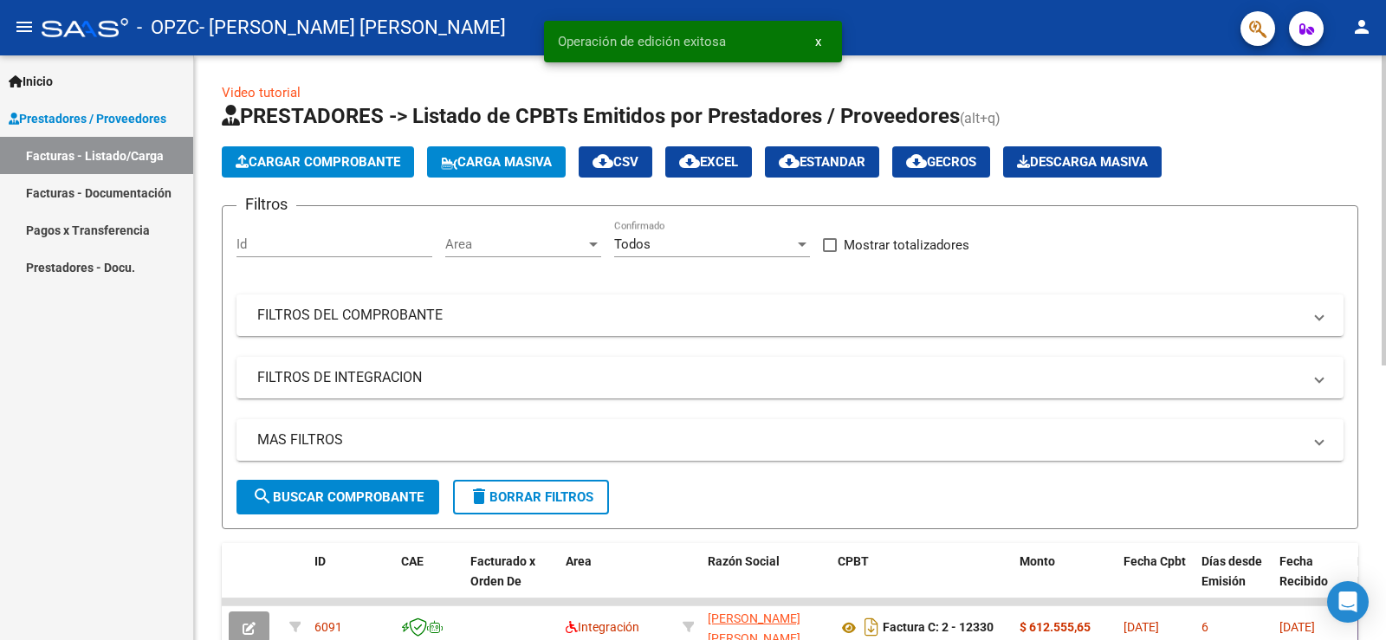
click at [358, 171] on button "Cargar Comprobante" at bounding box center [318, 161] width 192 height 31
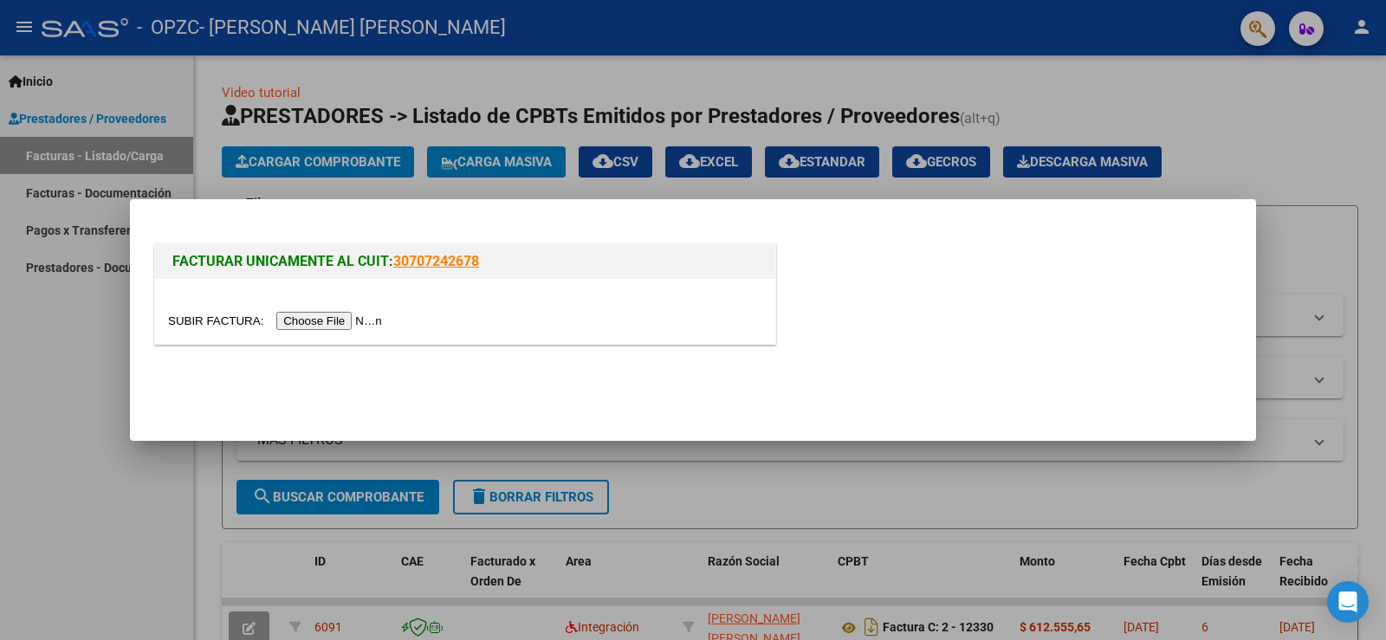
click at [350, 324] on input "file" at bounding box center [277, 321] width 219 height 18
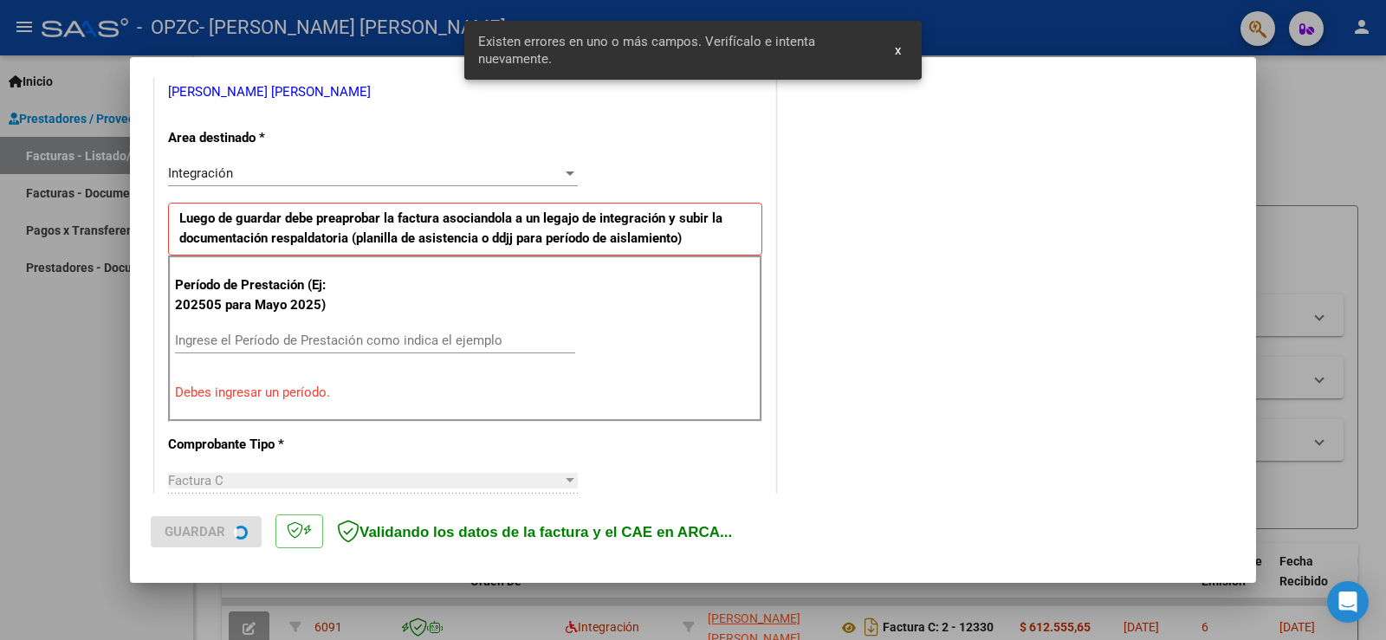
scroll to position [363, 0]
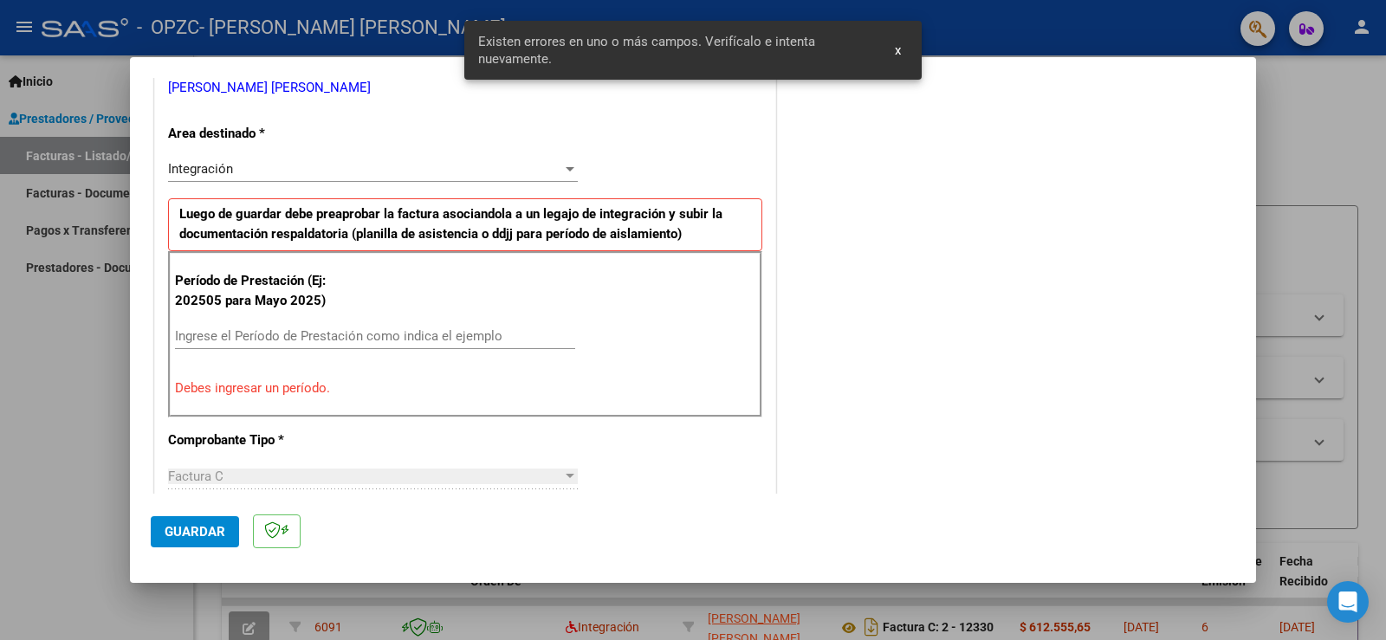
click at [238, 341] on input "Ingrese el Período de Prestación como indica el ejemplo" at bounding box center [375, 336] width 400 height 16
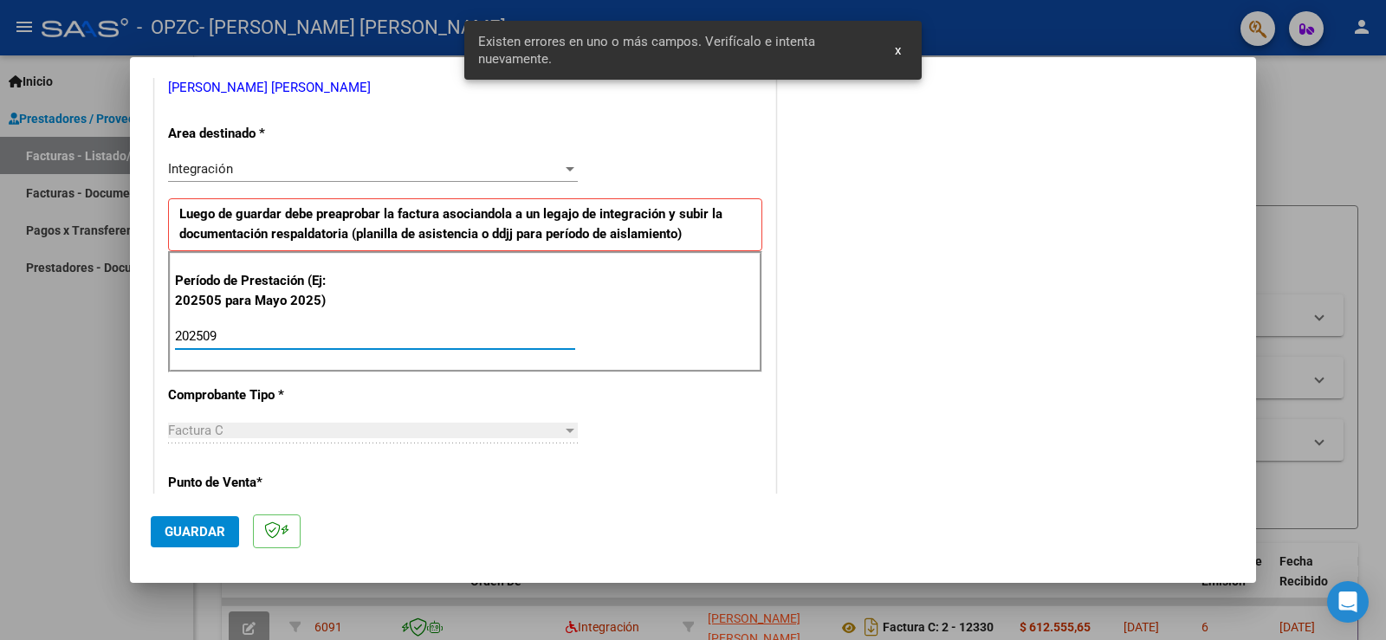
type input "202509"
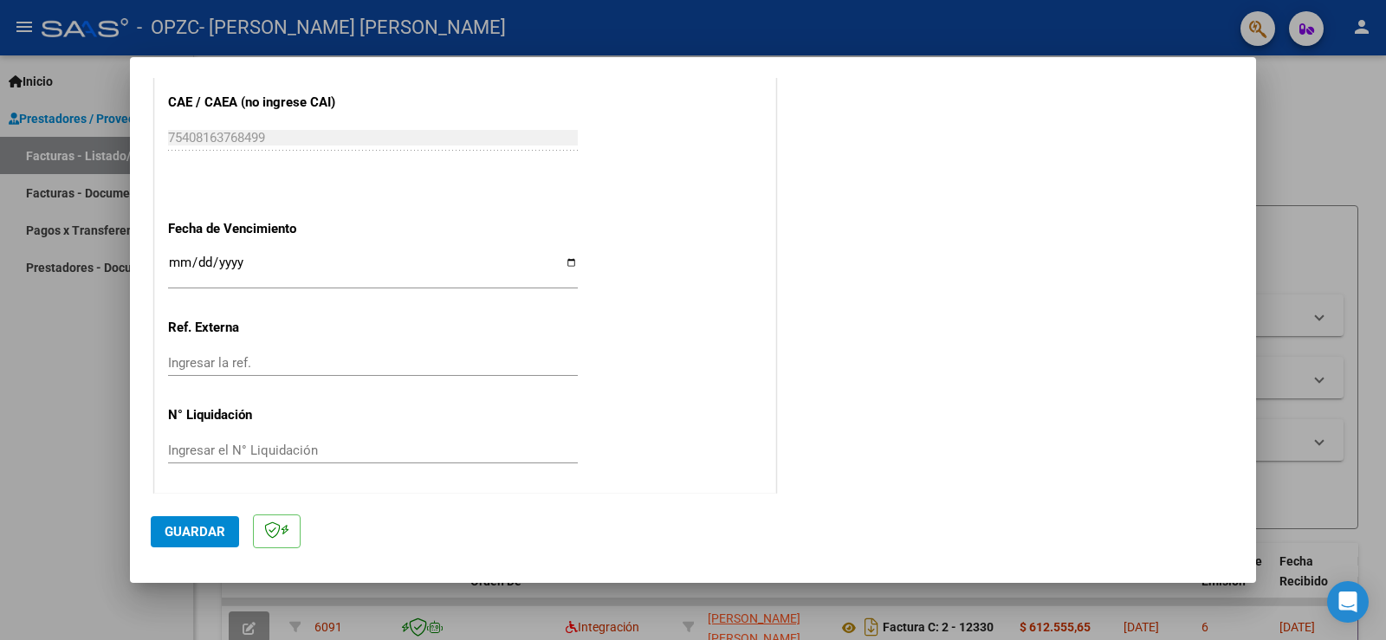
scroll to position [1109, 0]
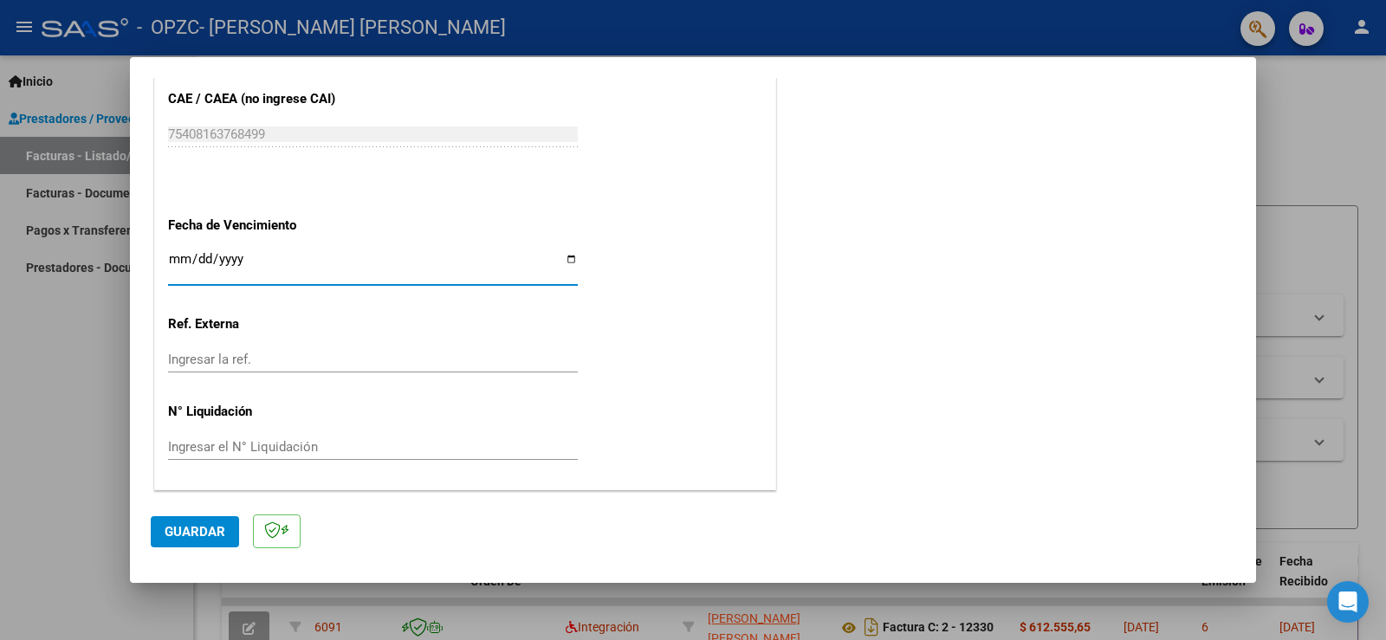
click at [562, 259] on input "Ingresar la fecha" at bounding box center [373, 266] width 410 height 28
type input "[DATE]"
click at [208, 530] on span "Guardar" at bounding box center [195, 532] width 61 height 16
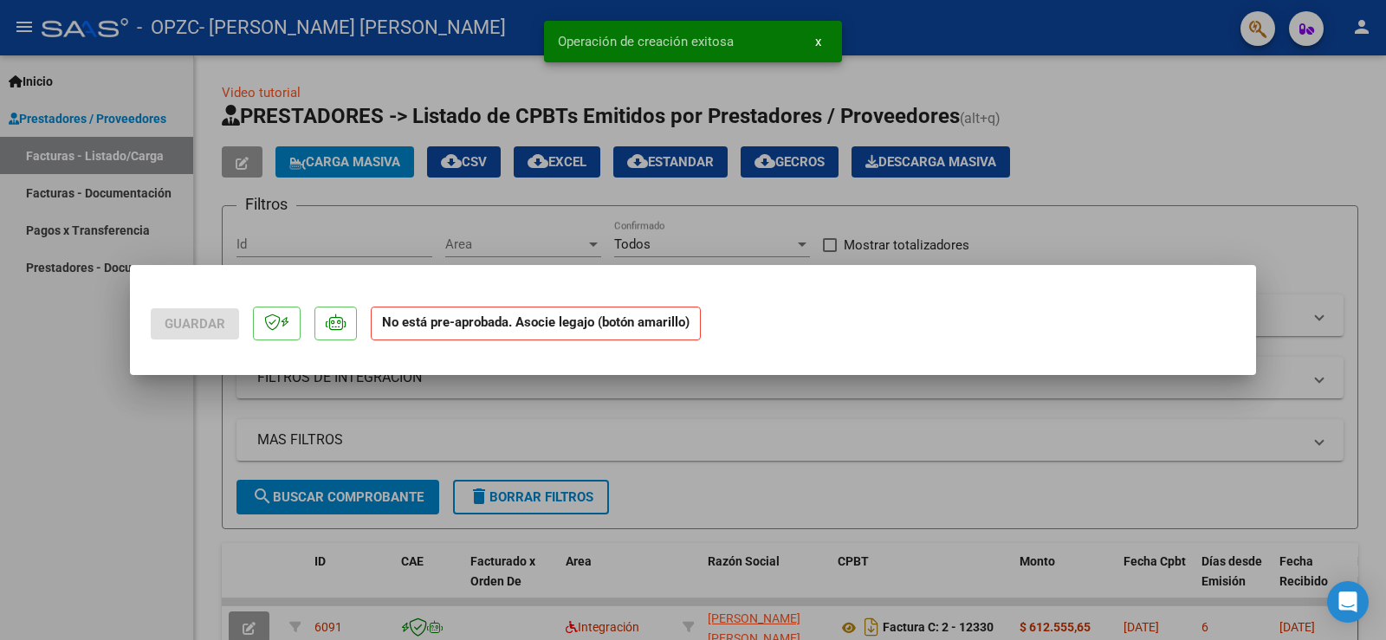
scroll to position [0, 0]
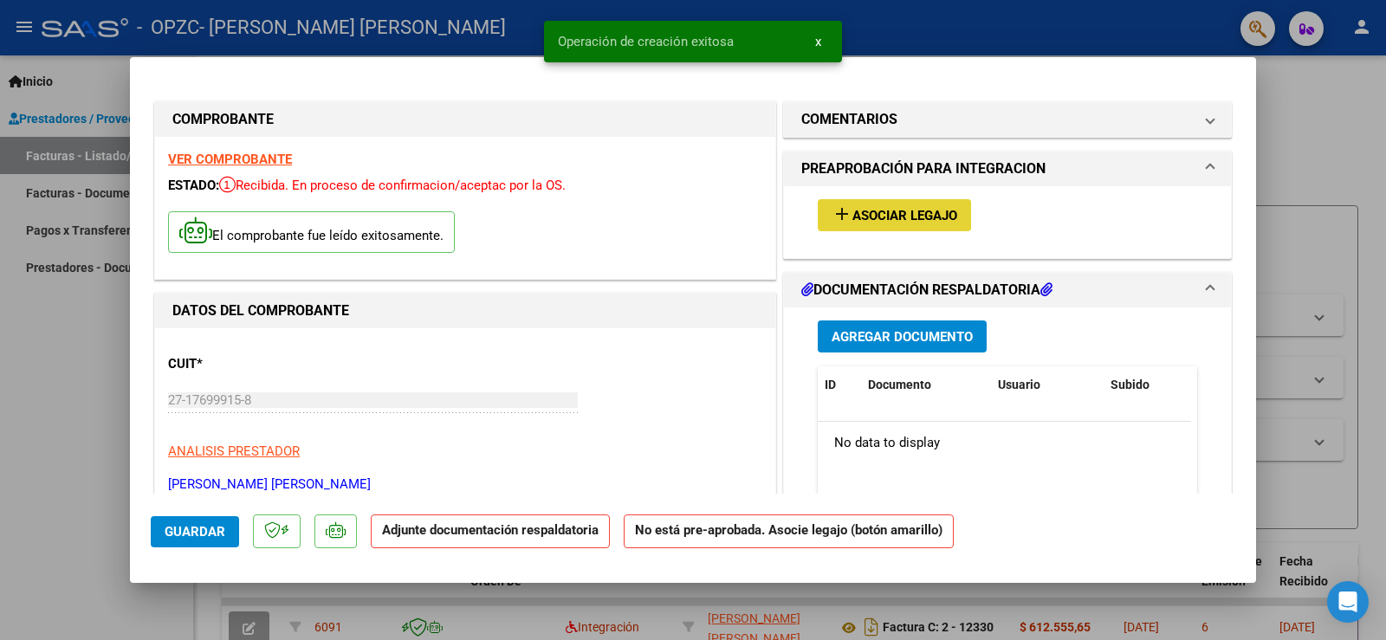
click at [902, 215] on span "Asociar Legajo" at bounding box center [904, 216] width 105 height 16
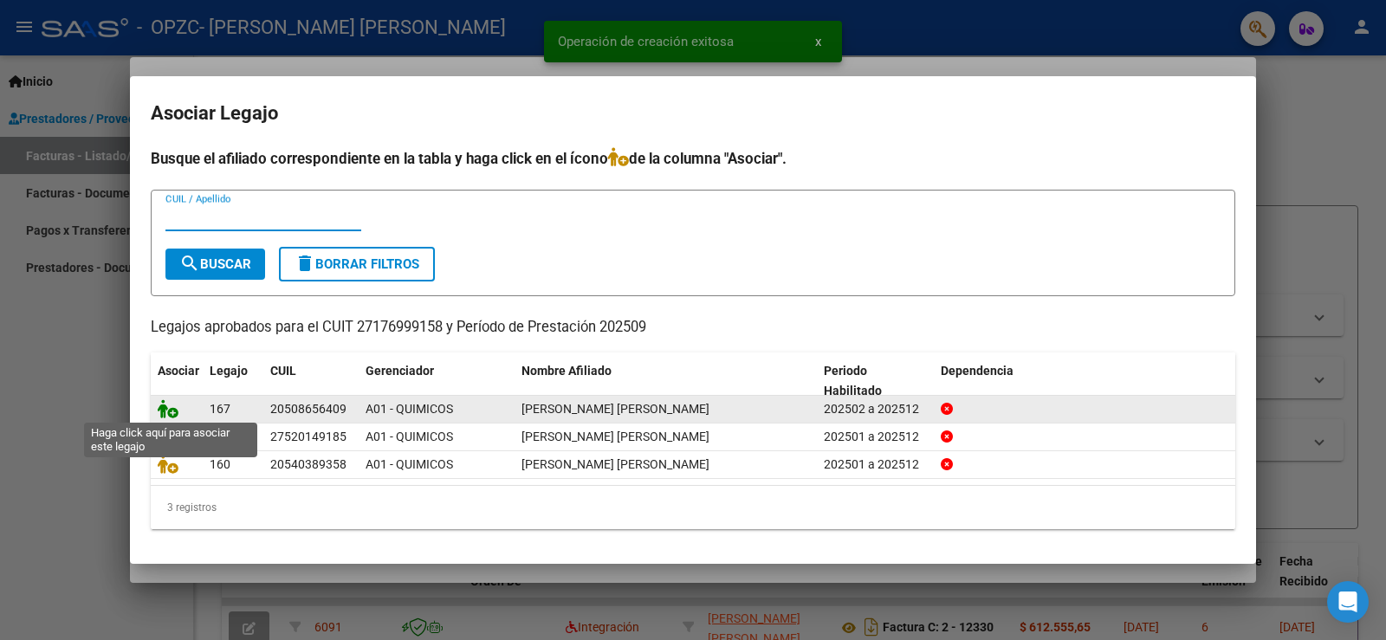
click at [169, 409] on icon at bounding box center [168, 408] width 21 height 19
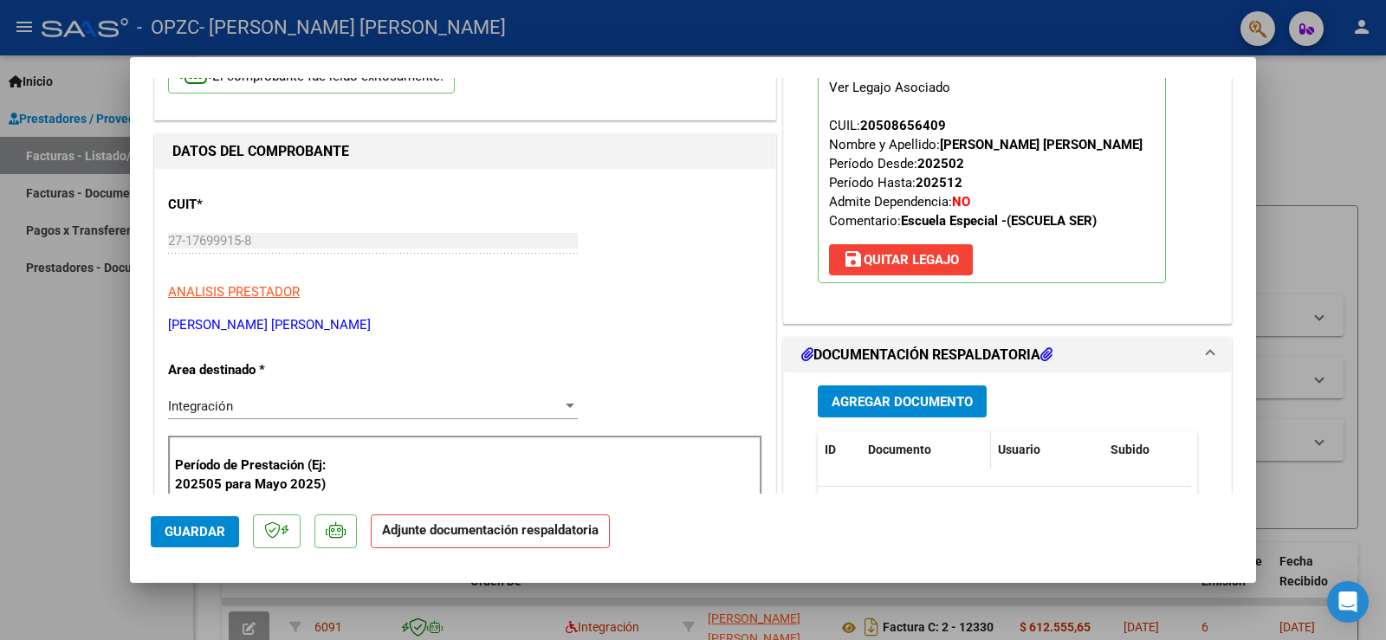
scroll to position [173, 0]
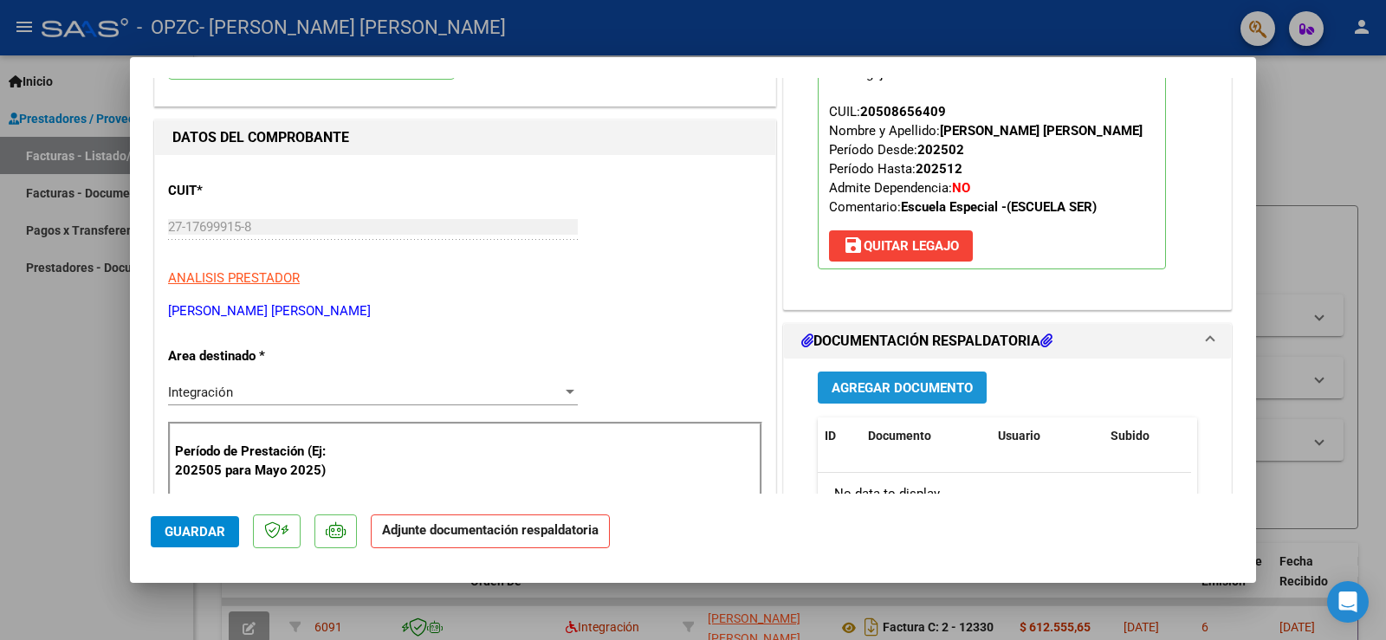
click at [887, 393] on span "Agregar Documento" at bounding box center [902, 388] width 141 height 16
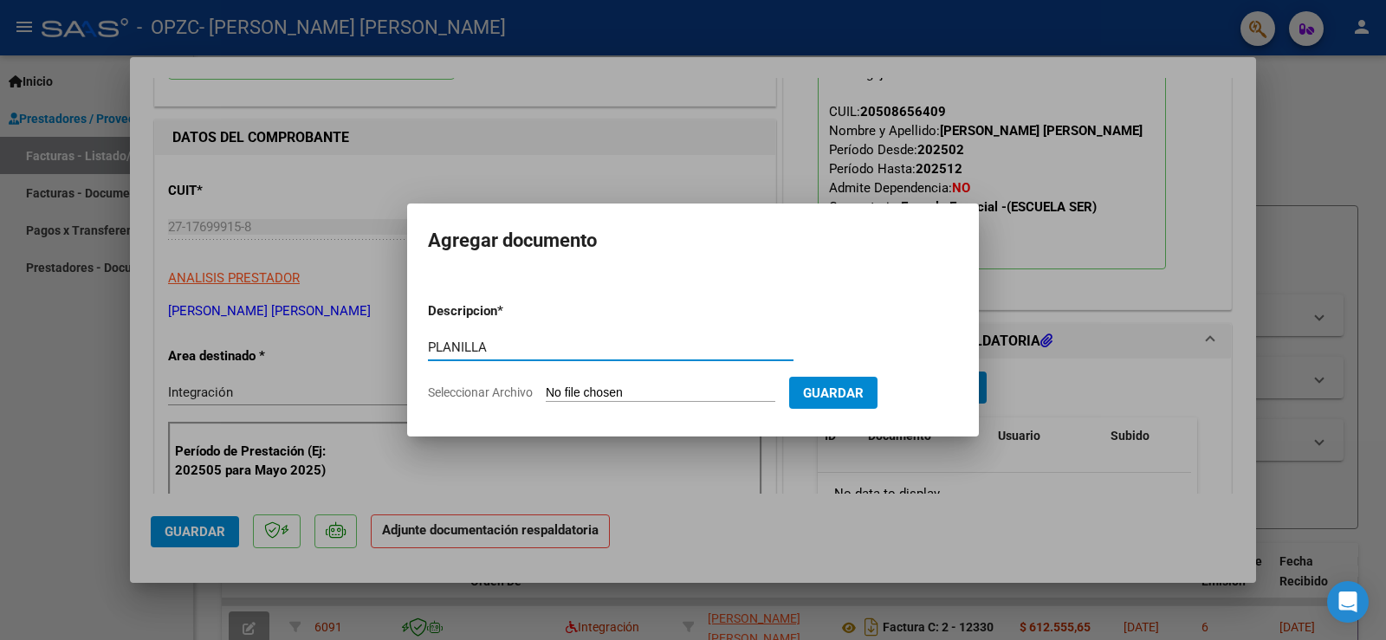
type input "PLANILLA"
click at [653, 391] on input "Seleccionar Archivo" at bounding box center [661, 393] width 230 height 16
type input "C:\fakepath\[PERSON_NAME] B. - SEPTIEMBRE .pdf"
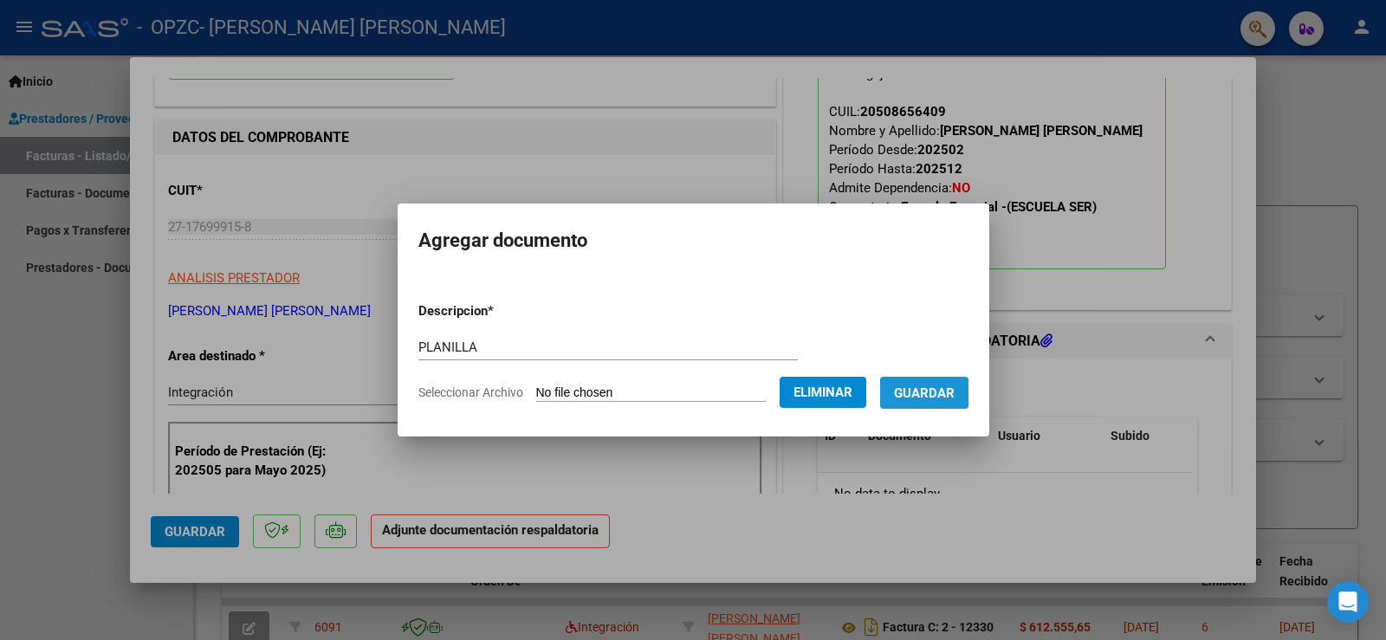
click at [922, 399] on span "Guardar" at bounding box center [924, 393] width 61 height 16
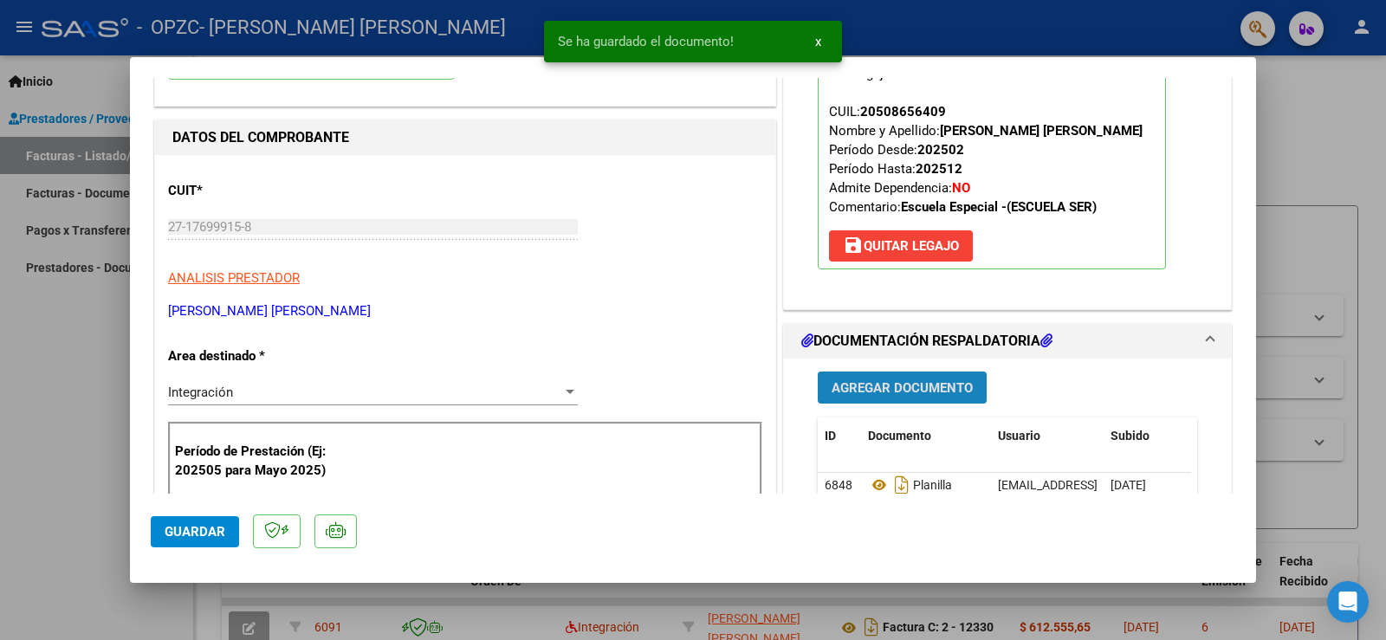
click at [918, 390] on span "Agregar Documento" at bounding box center [902, 388] width 141 height 16
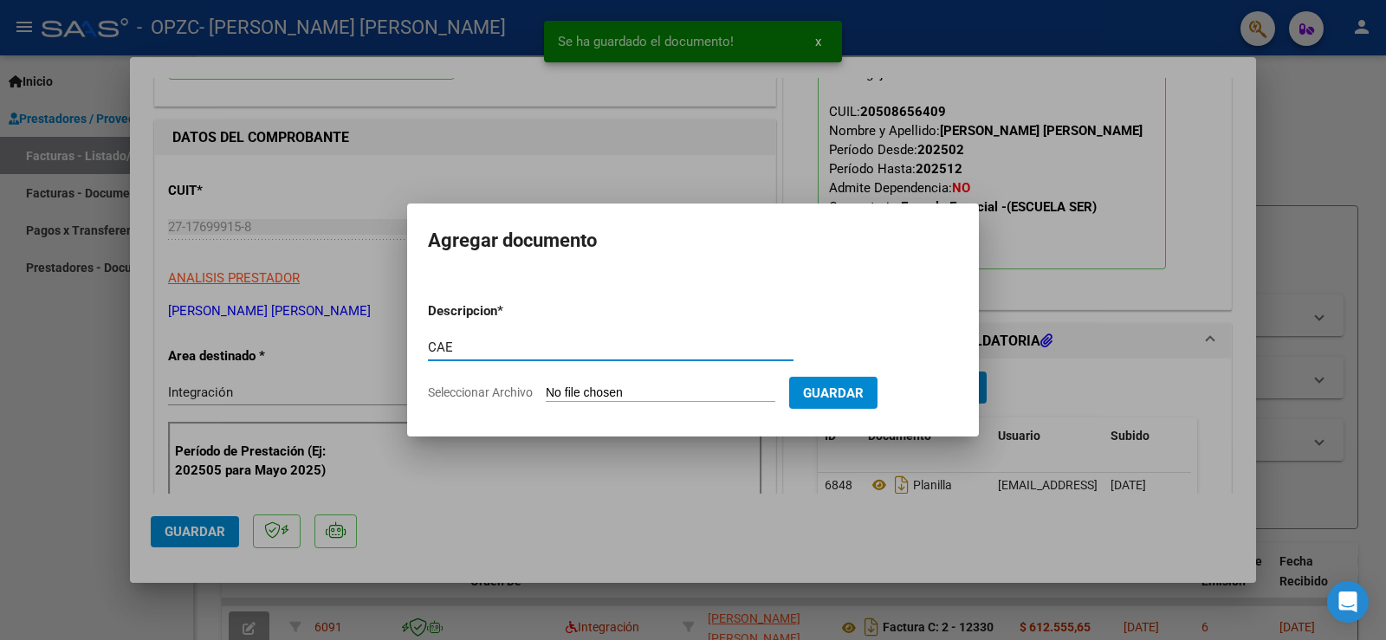
type input "CAE"
click at [727, 392] on input "Seleccionar Archivo" at bounding box center [661, 393] width 230 height 16
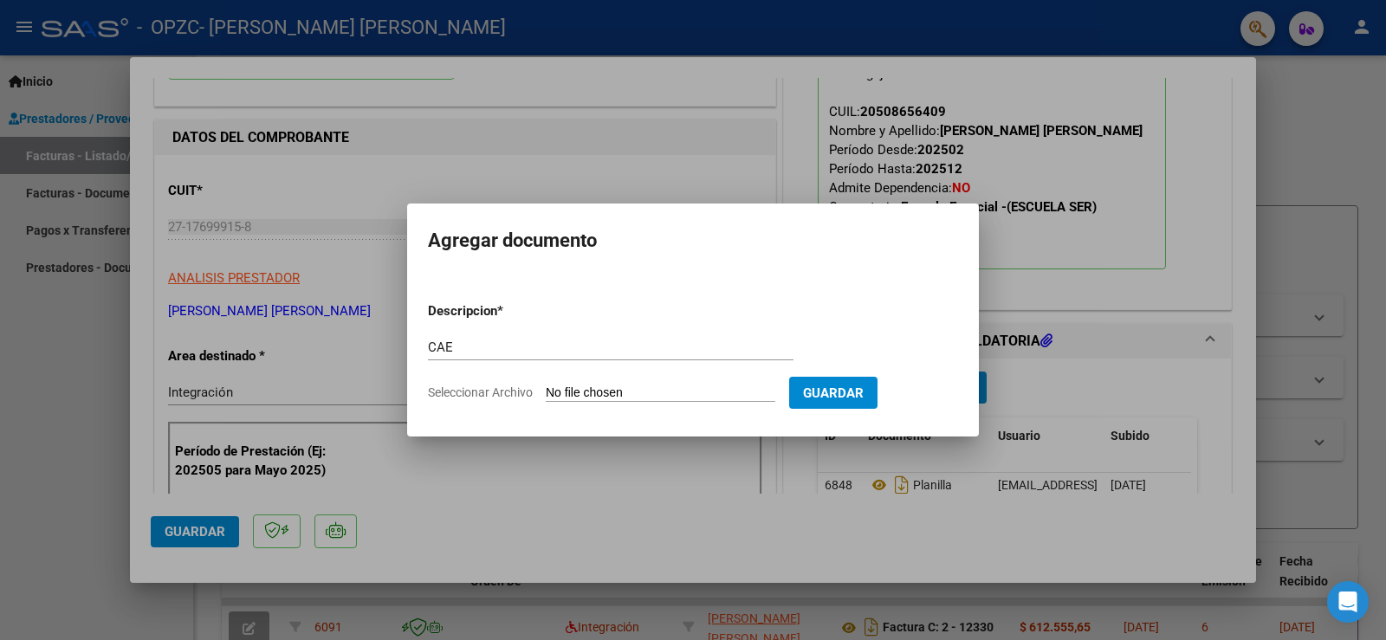
type input "C:\fakepath\CAE - 12331.pdf"
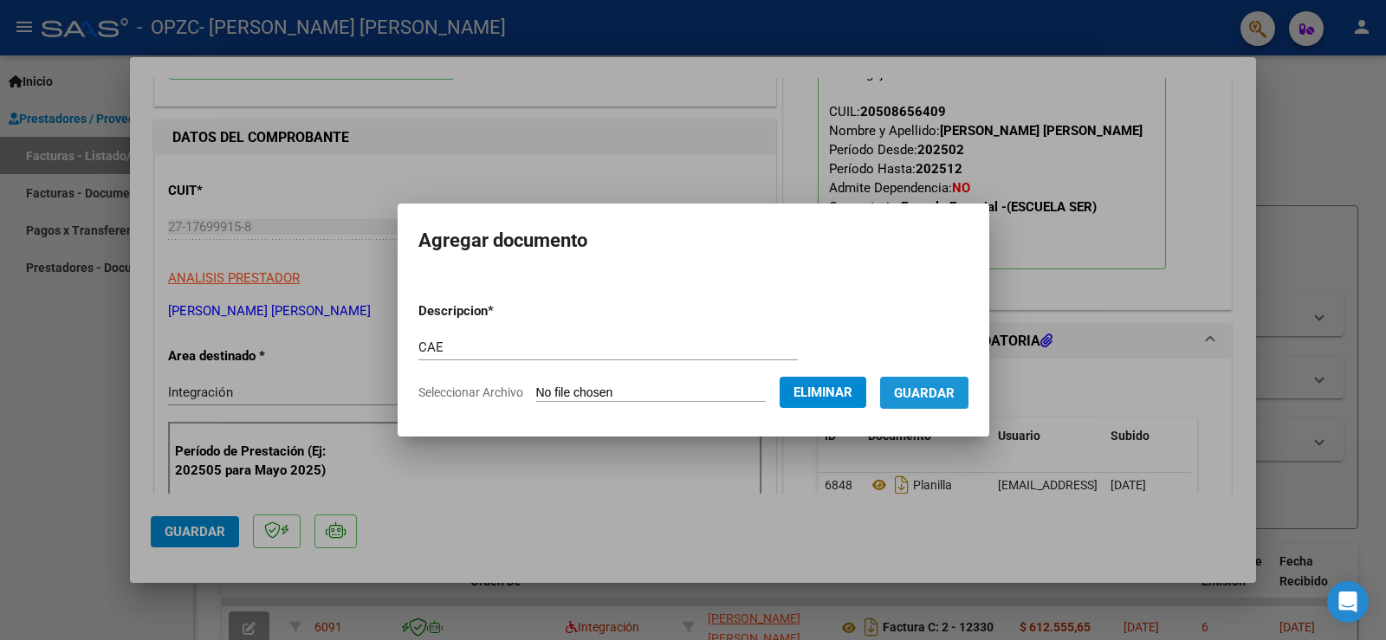
click at [935, 395] on span "Guardar" at bounding box center [924, 393] width 61 height 16
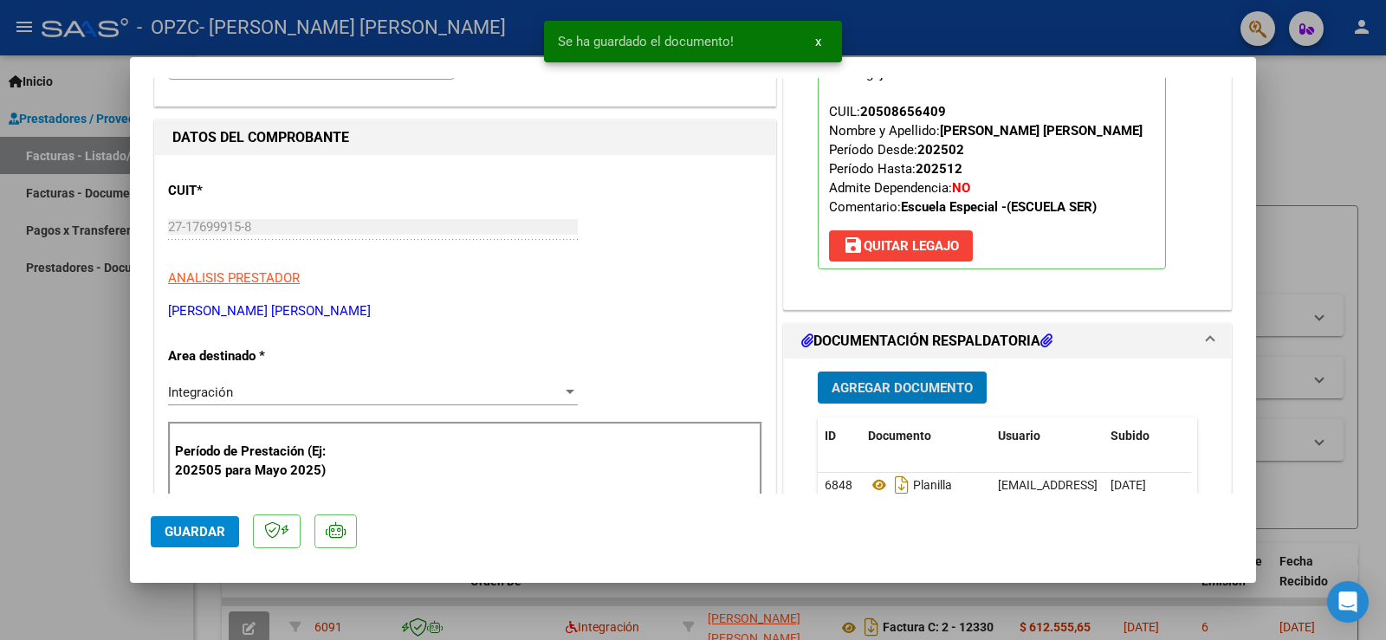
click at [207, 530] on span "Guardar" at bounding box center [195, 532] width 61 height 16
click at [911, 18] on div at bounding box center [693, 320] width 1386 height 640
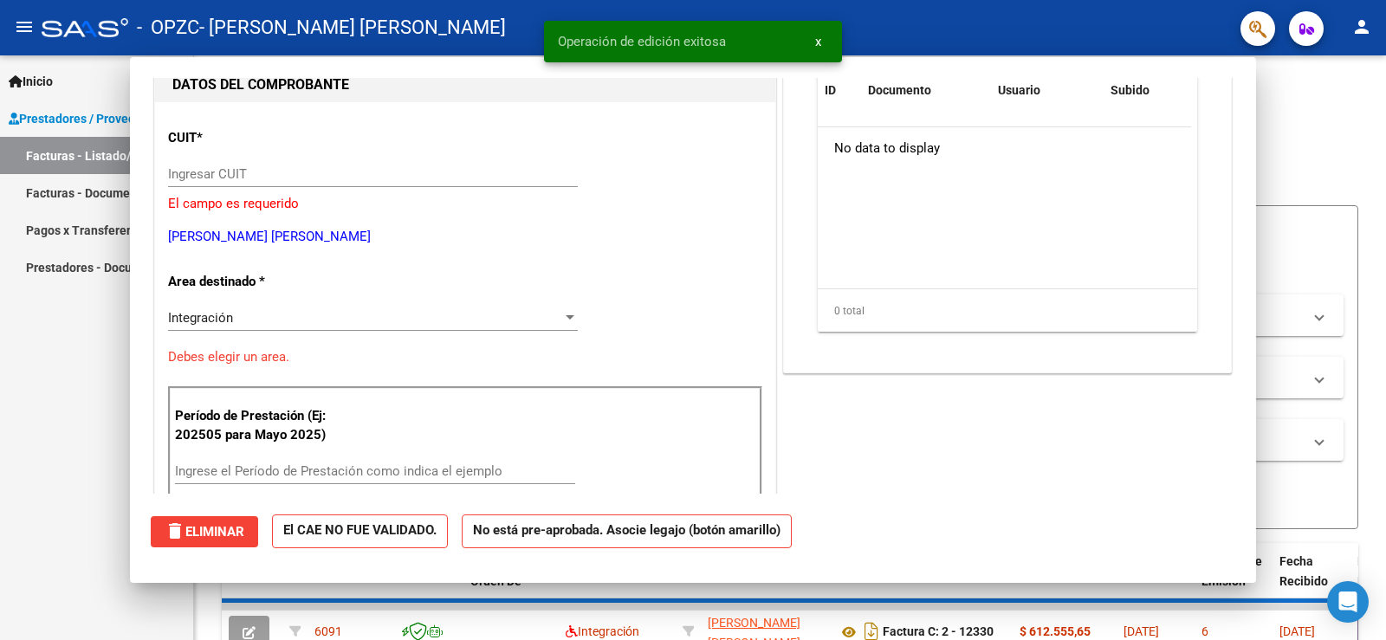
scroll to position [0, 0]
